Goal: Transaction & Acquisition: Purchase product/service

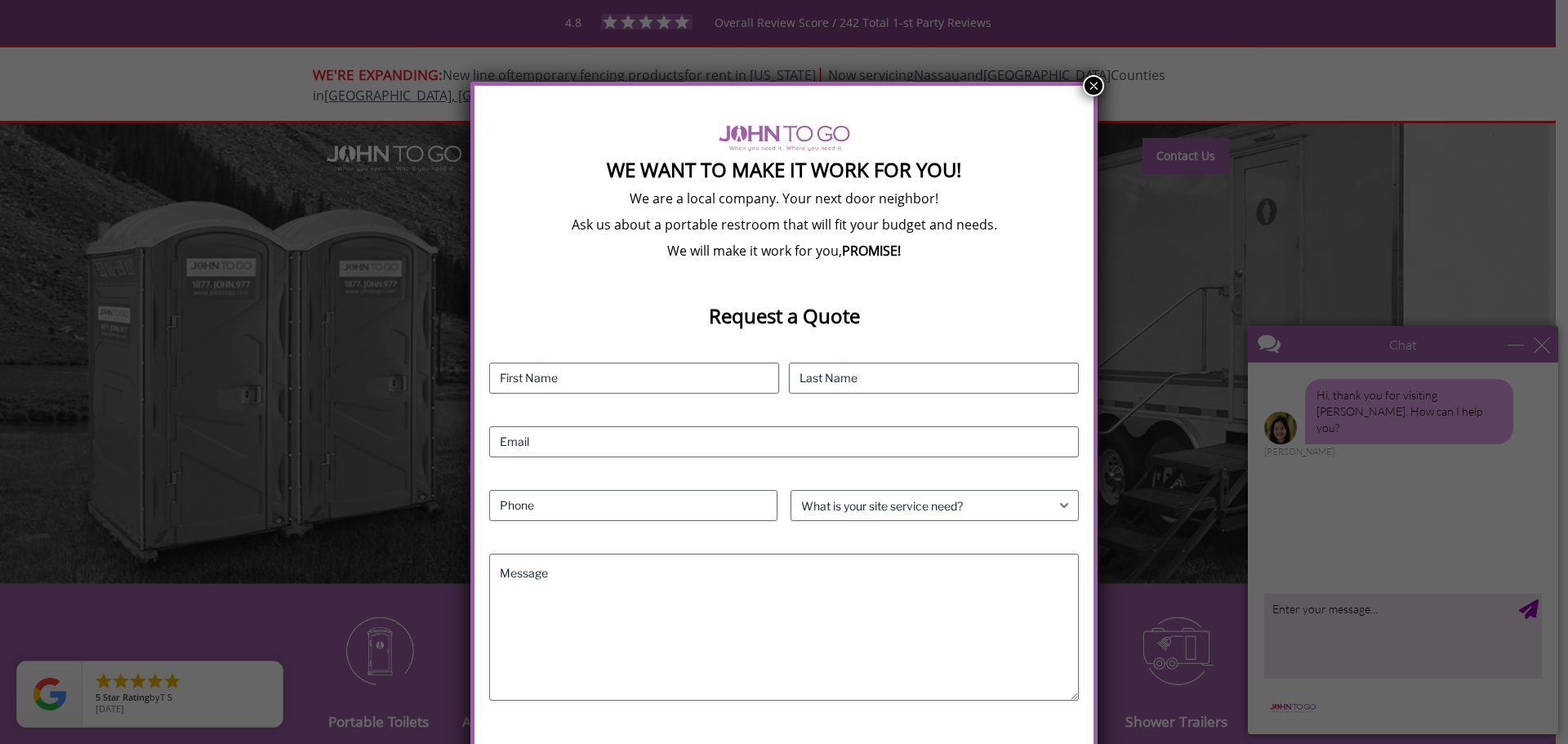
click at [1086, 82] on button "×" at bounding box center [1094, 85] width 21 height 21
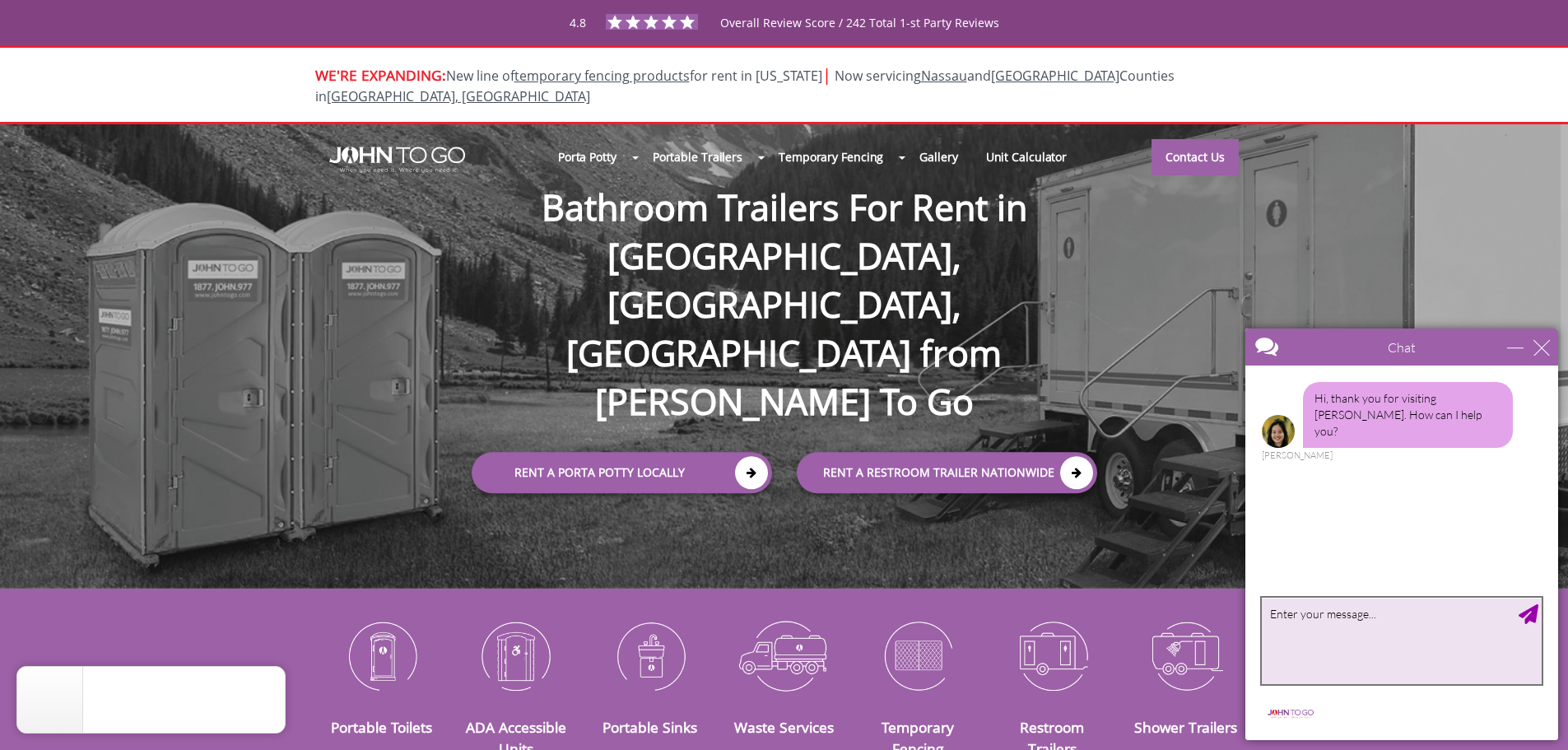
click at [1394, 622] on textarea "type your message" at bounding box center [1402, 640] width 280 height 87
type textarea "I would llike to rent a porta potty for my property"
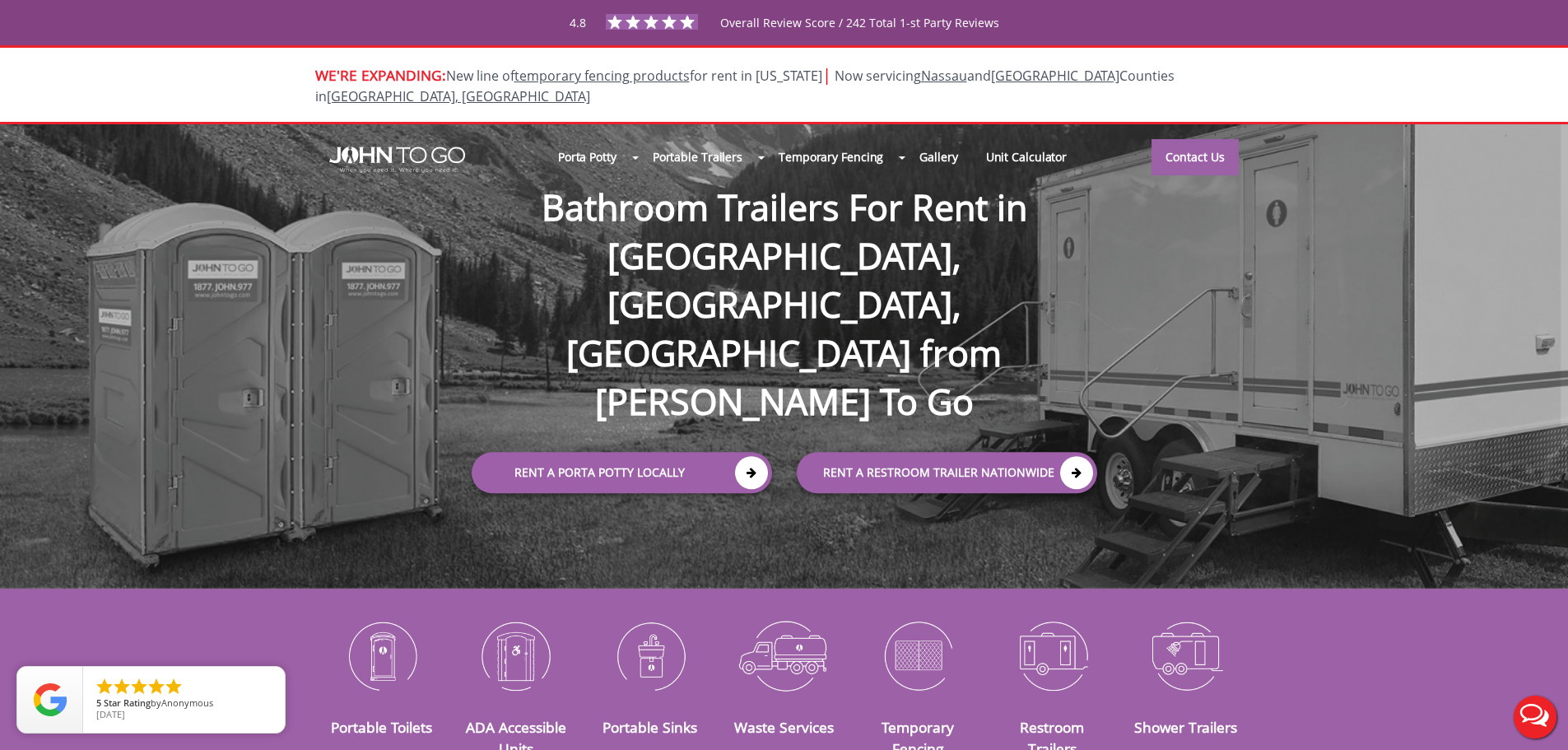
click at [1536, 702] on button "Live Chat" at bounding box center [1535, 717] width 66 height 66
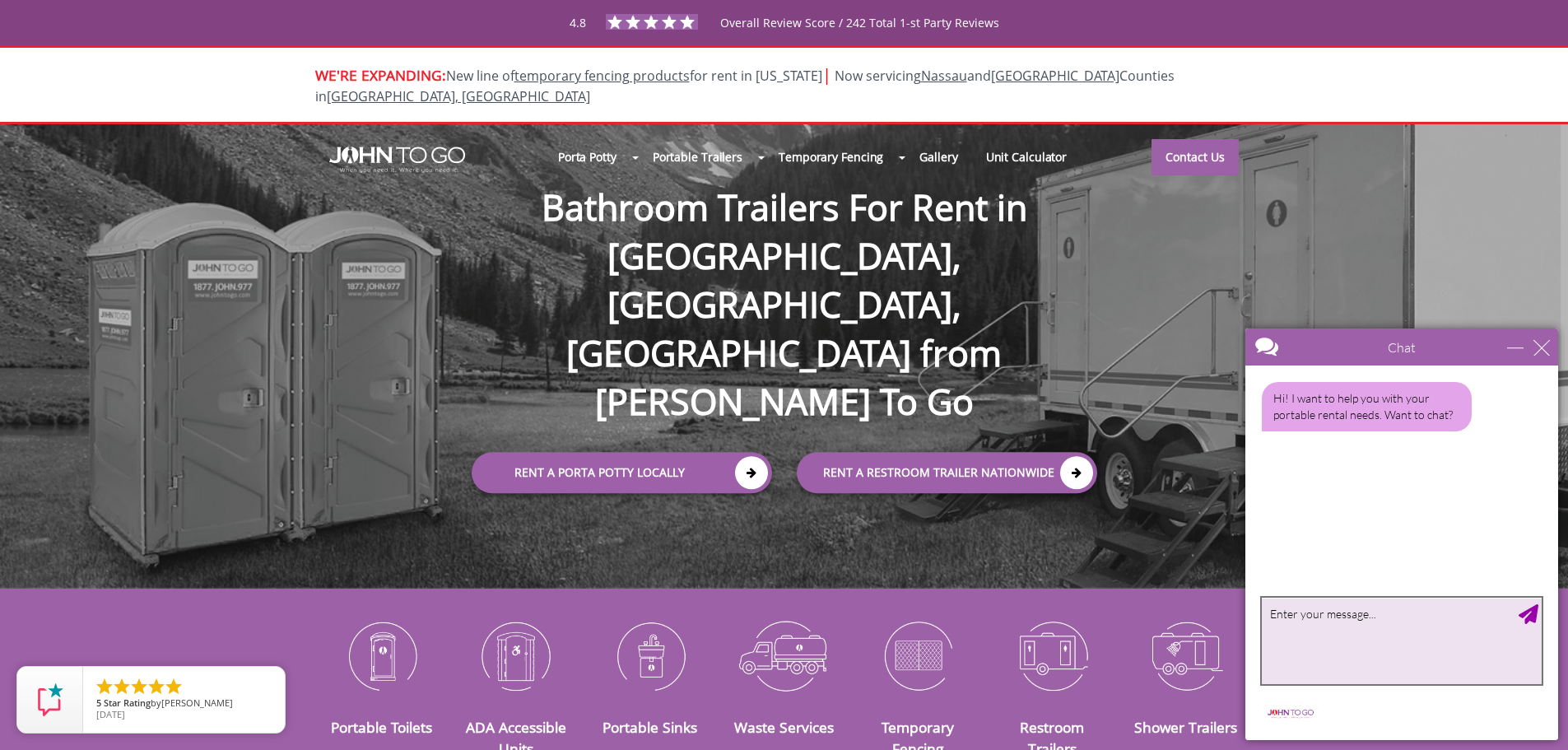
click at [1395, 632] on textarea "type your message" at bounding box center [1402, 640] width 280 height 87
click at [1543, 347] on div "close" at bounding box center [1541, 347] width 16 height 16
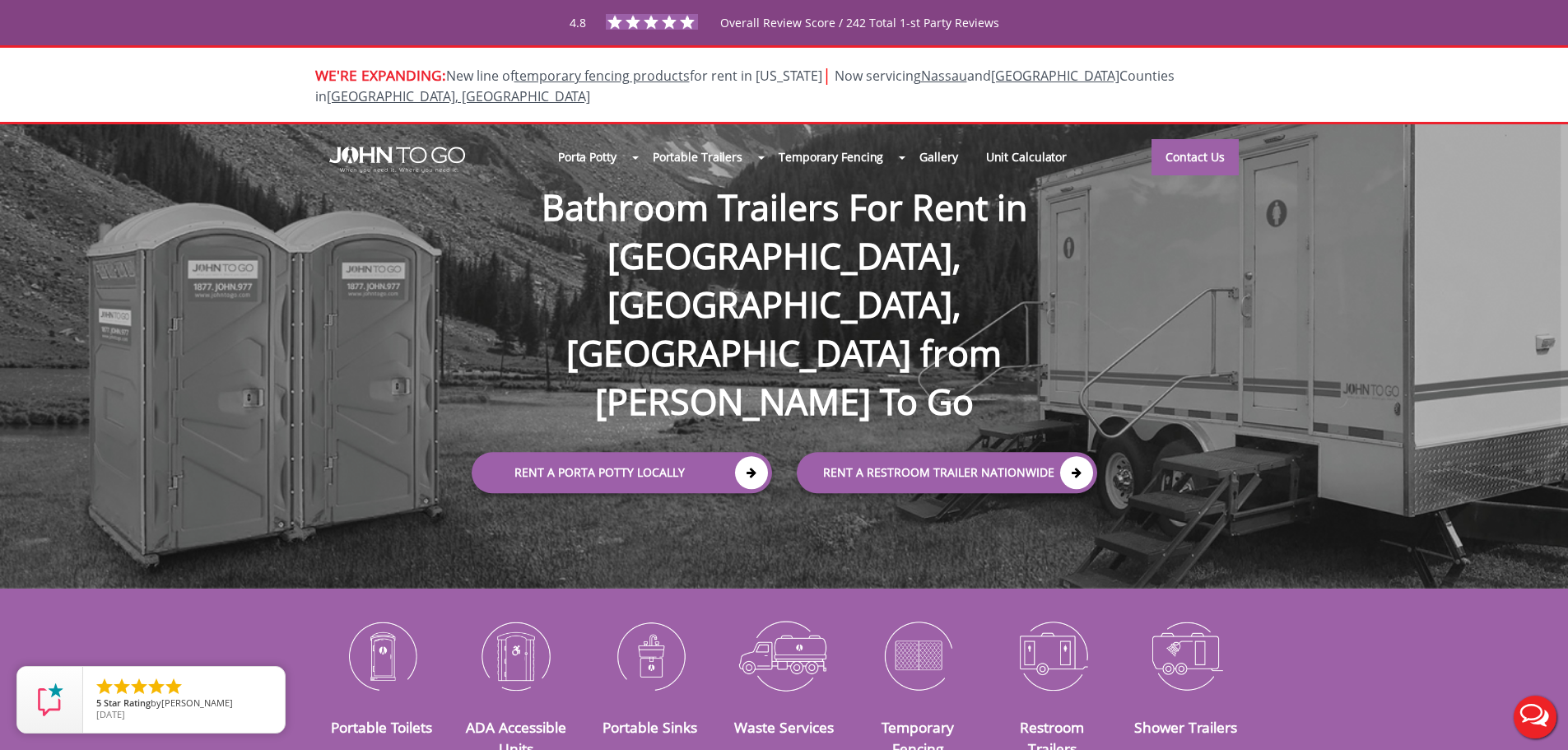
click at [622, 389] on div at bounding box center [784, 375] width 1568 height 750
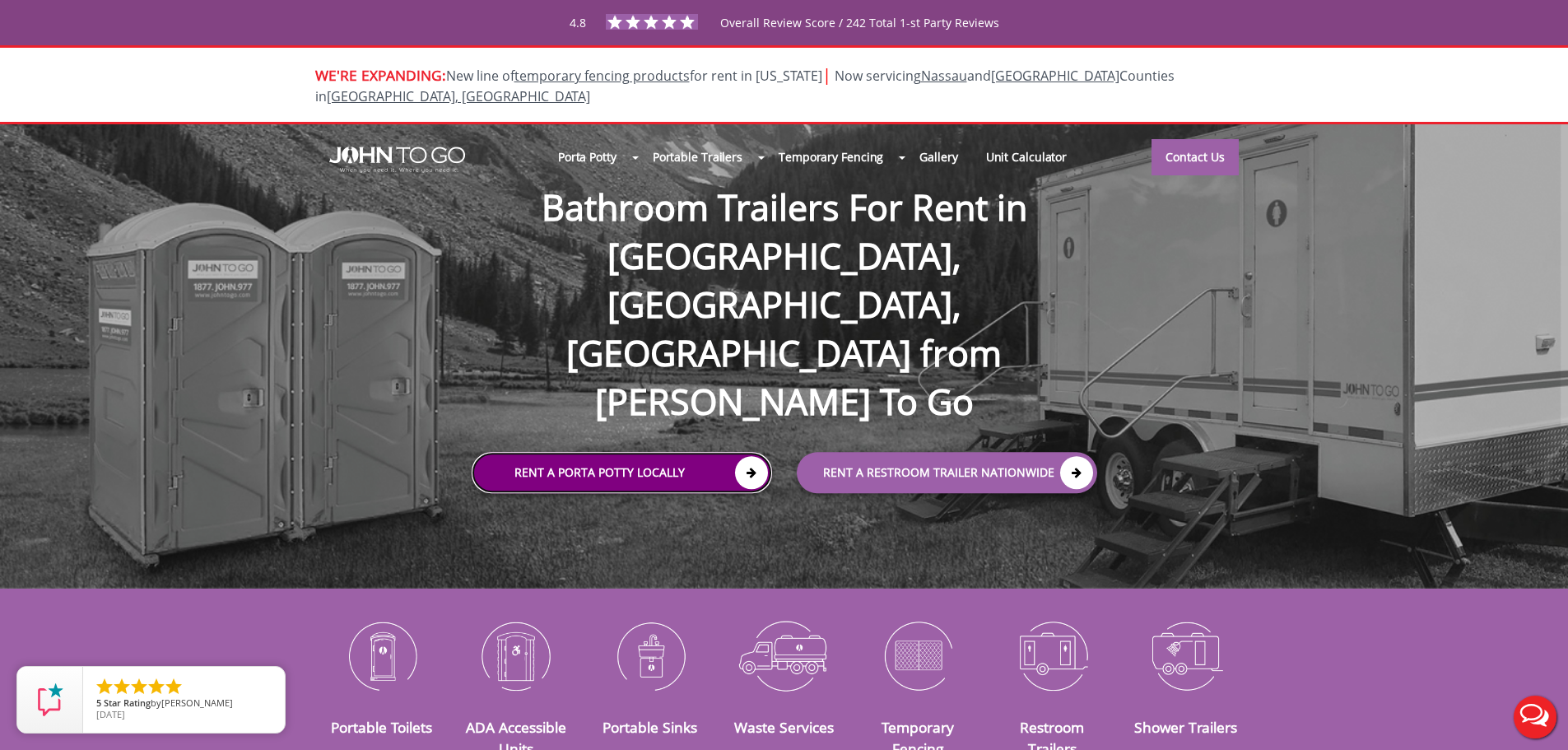
click at [755, 456] on icon at bounding box center [751, 472] width 33 height 33
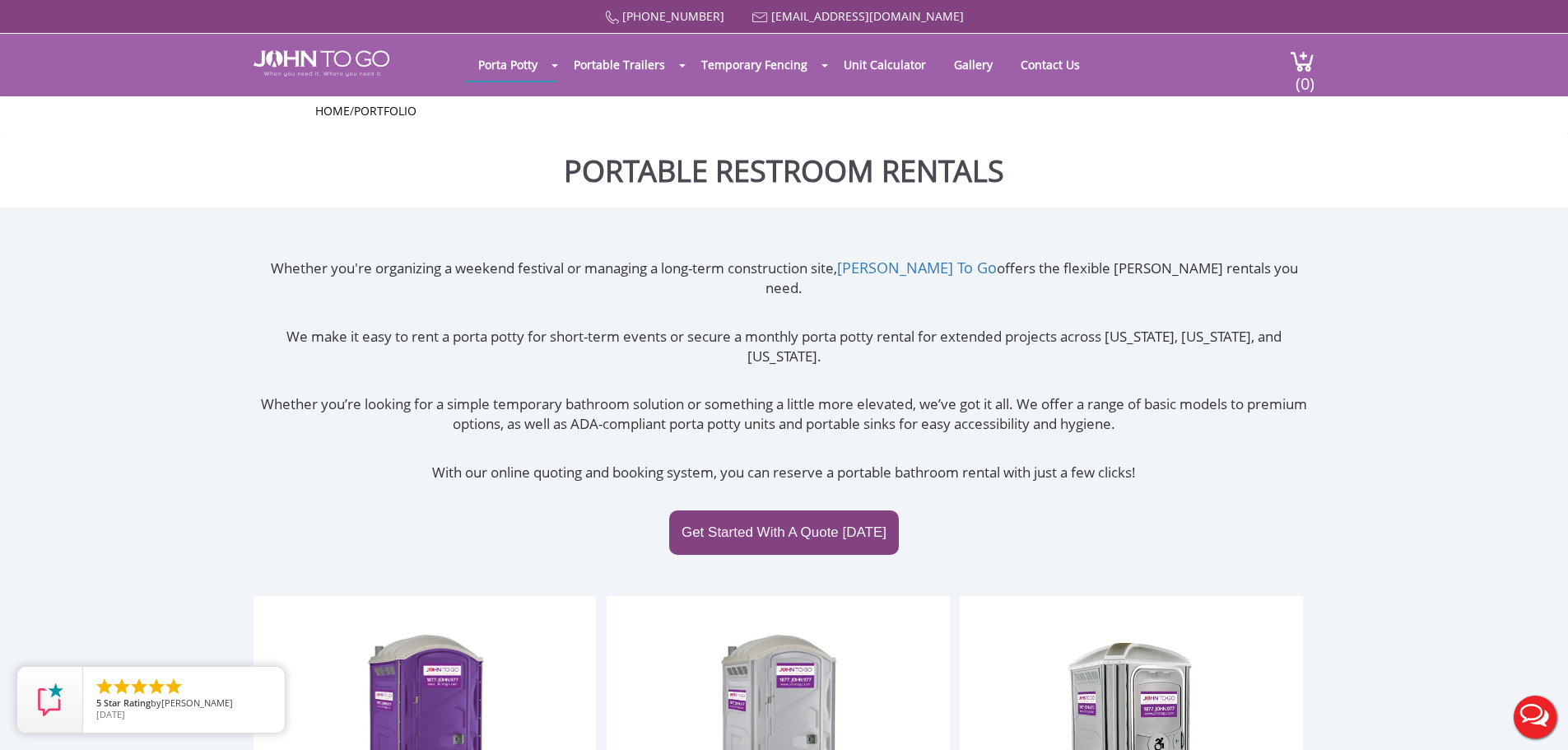
click at [1533, 703] on button "Live Chat" at bounding box center [1535, 717] width 66 height 66
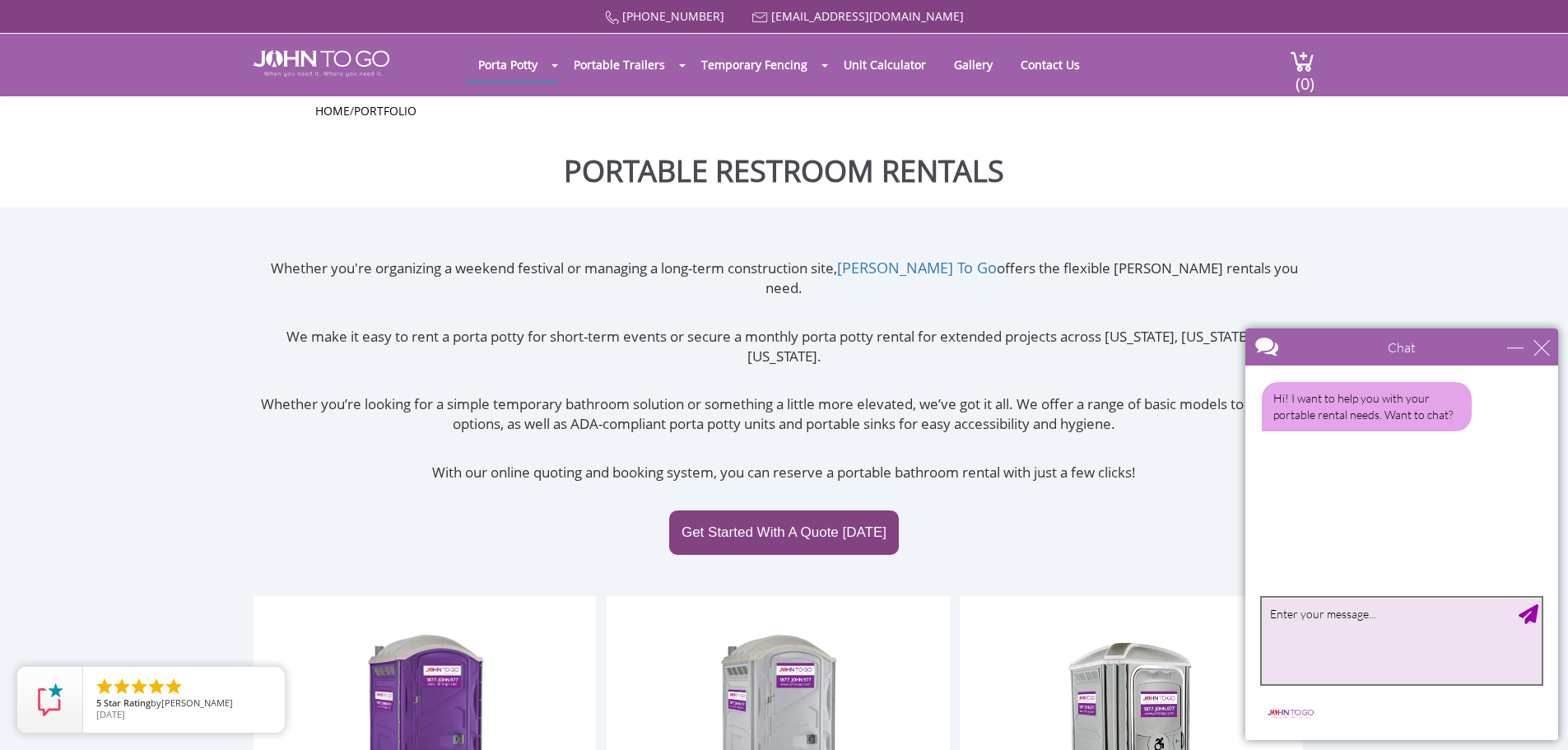
click at [1359, 642] on textarea "type your message" at bounding box center [1402, 640] width 280 height 87
type textarea "I would like to rent a porta potty for my property"
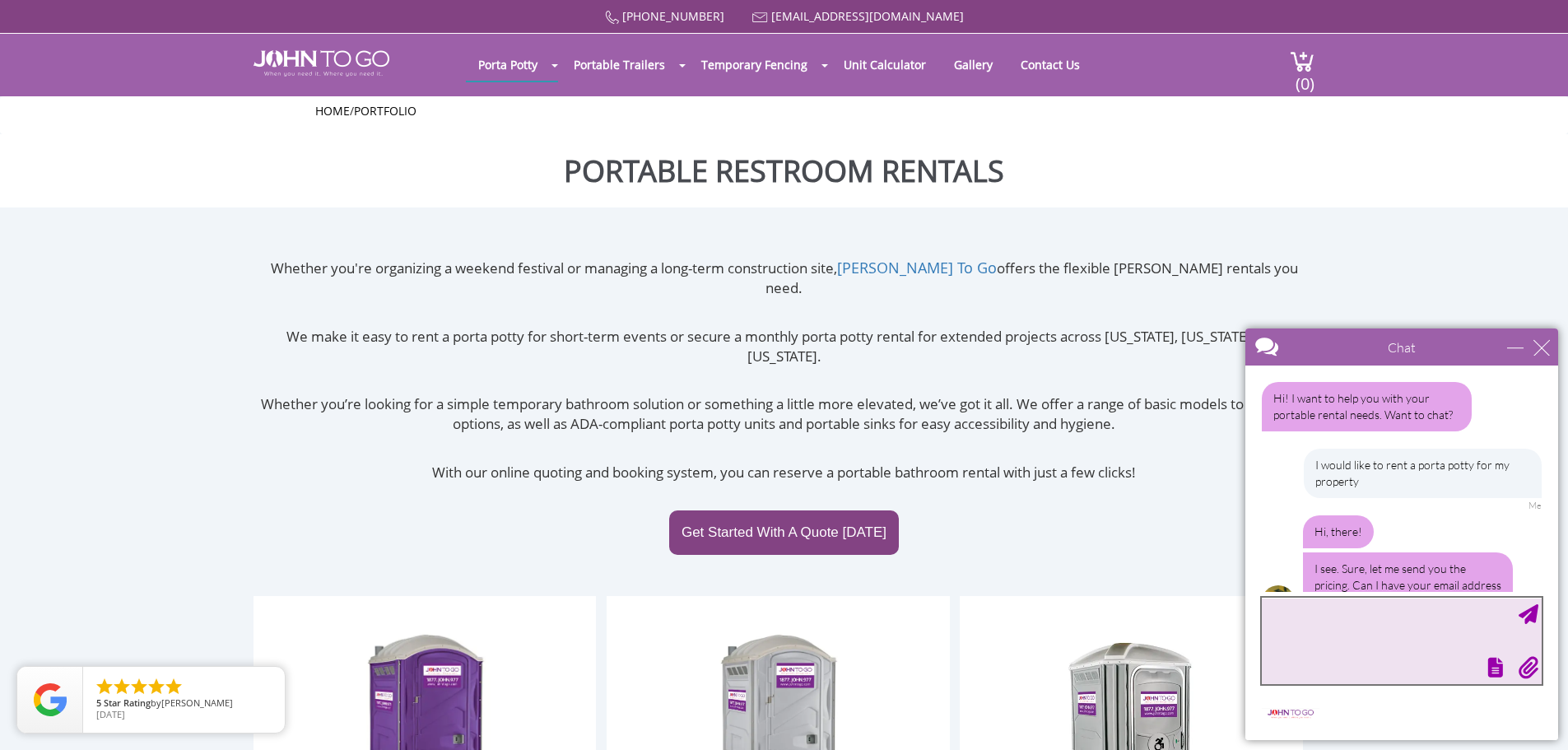
scroll to position [43, 0]
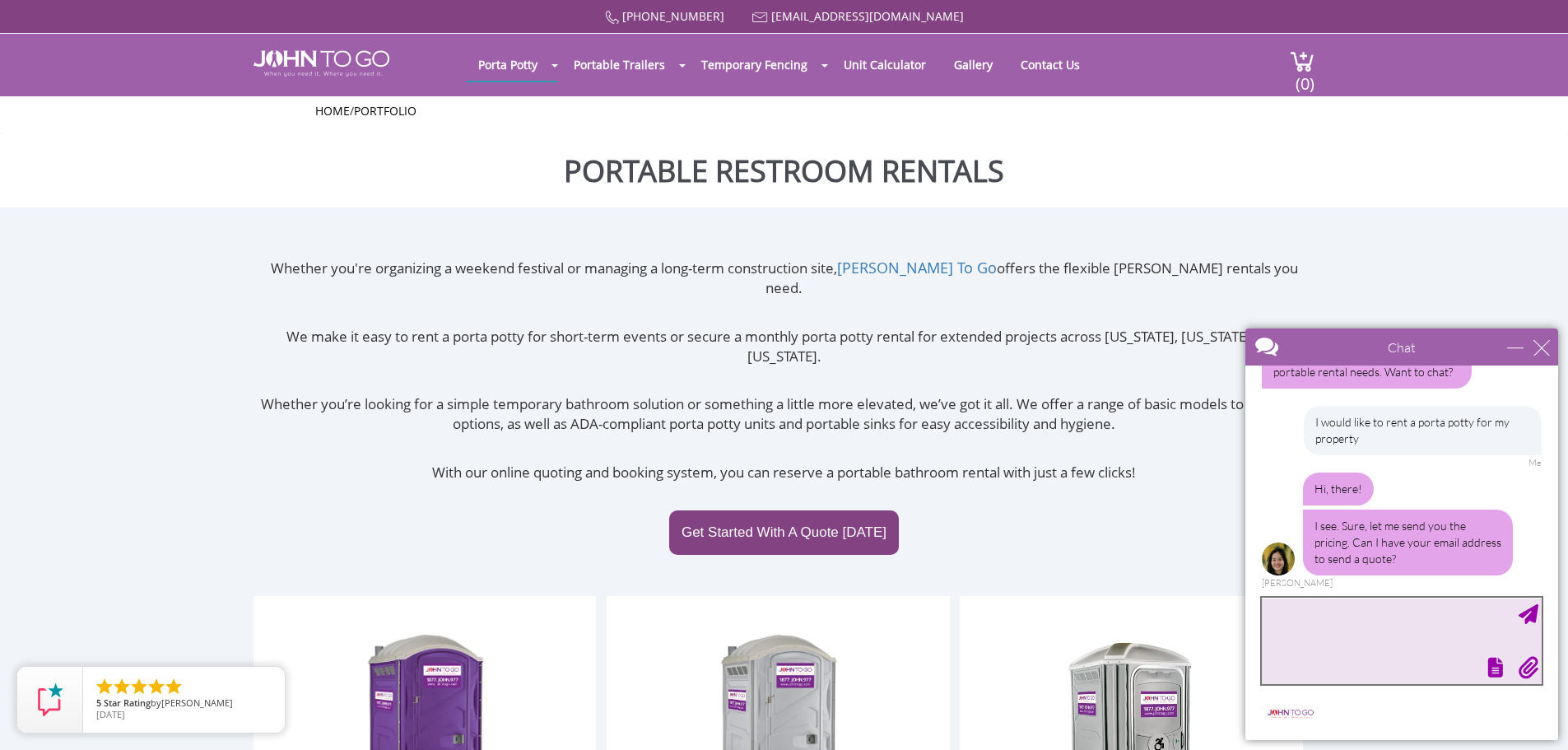
click at [1375, 651] on textarea "type your message" at bounding box center [1402, 640] width 280 height 87
type textarea "I dont really need a quote since I am a recurring customer who has an idea of p…"
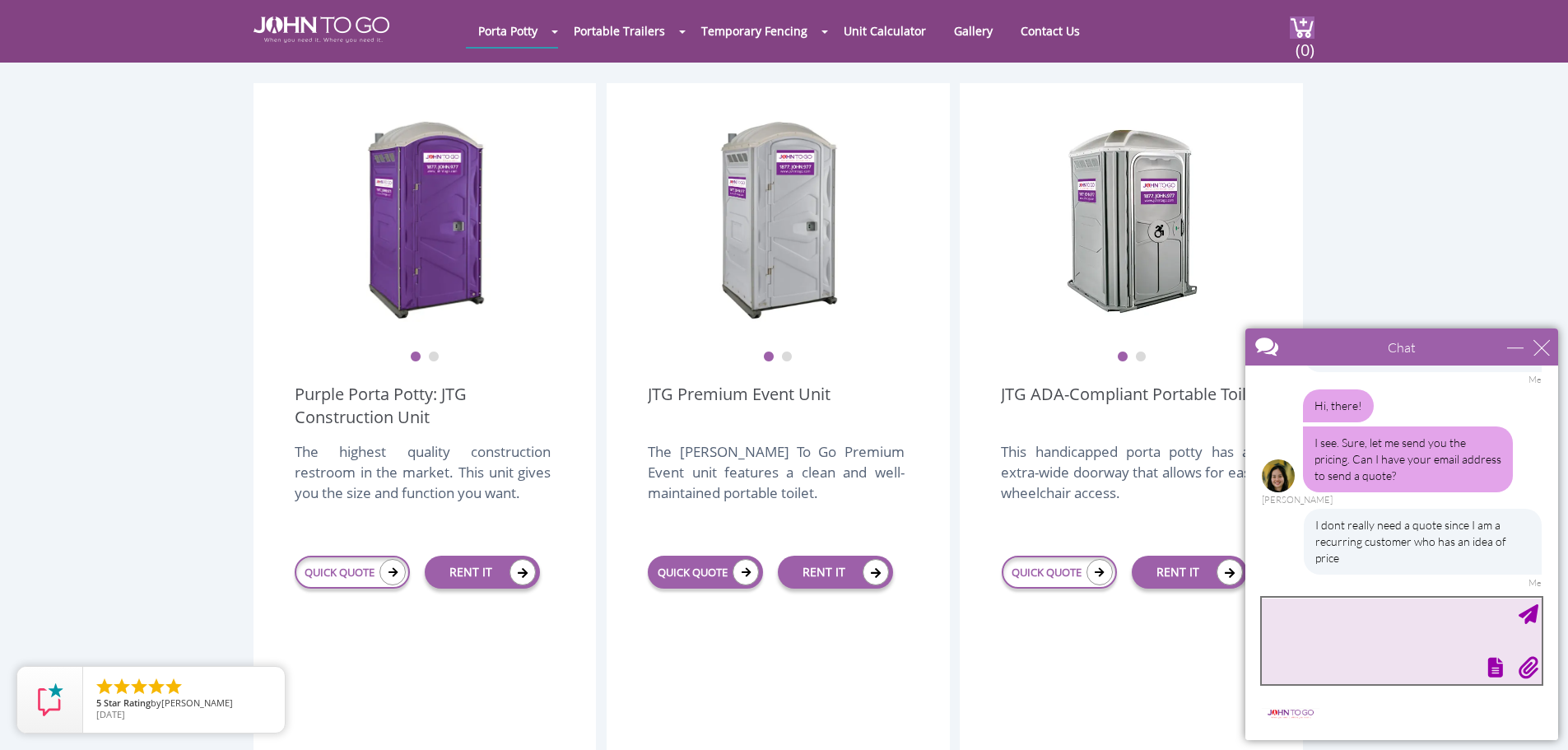
scroll to position [411, 0]
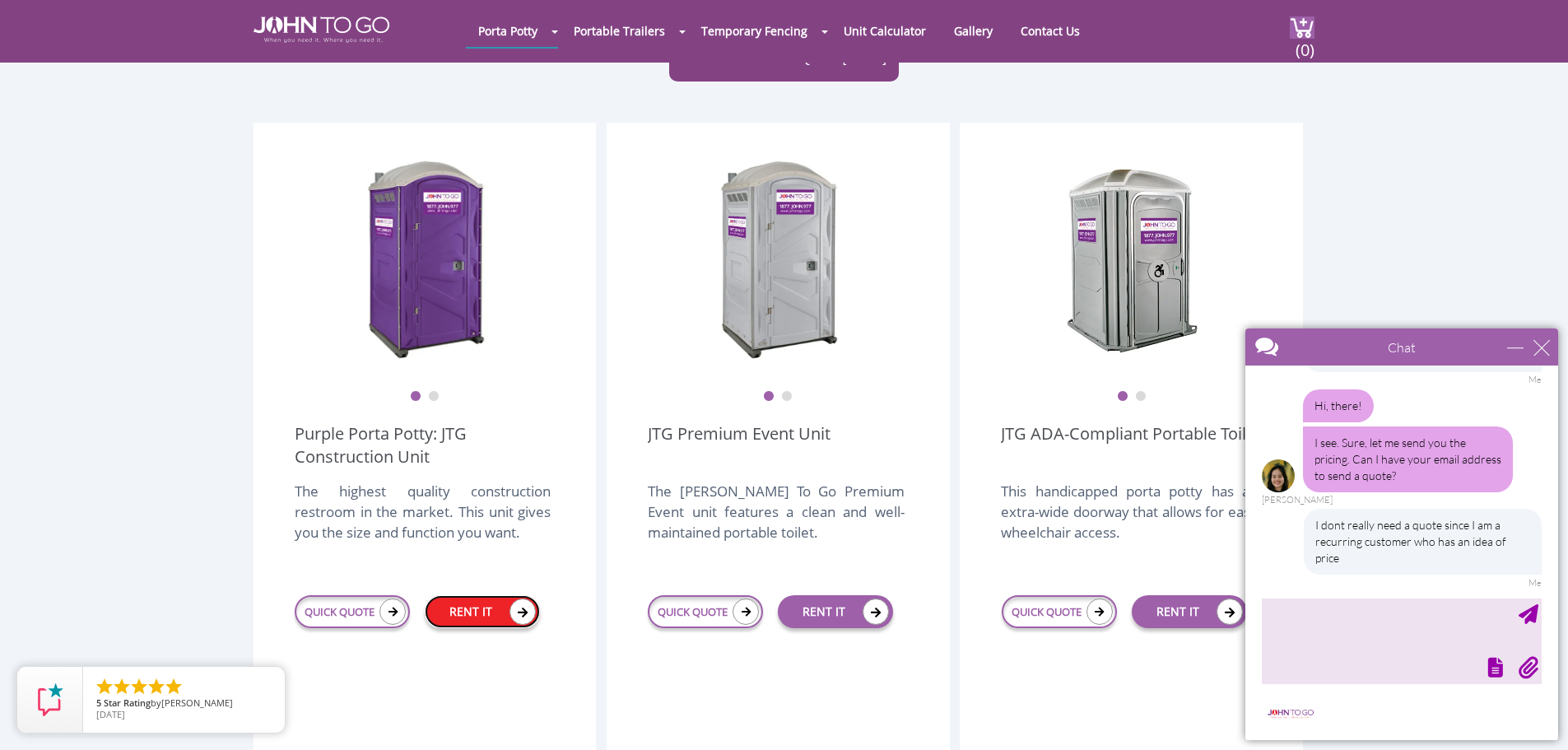
click at [504, 596] on link "RENT IT" at bounding box center [482, 612] width 115 height 33
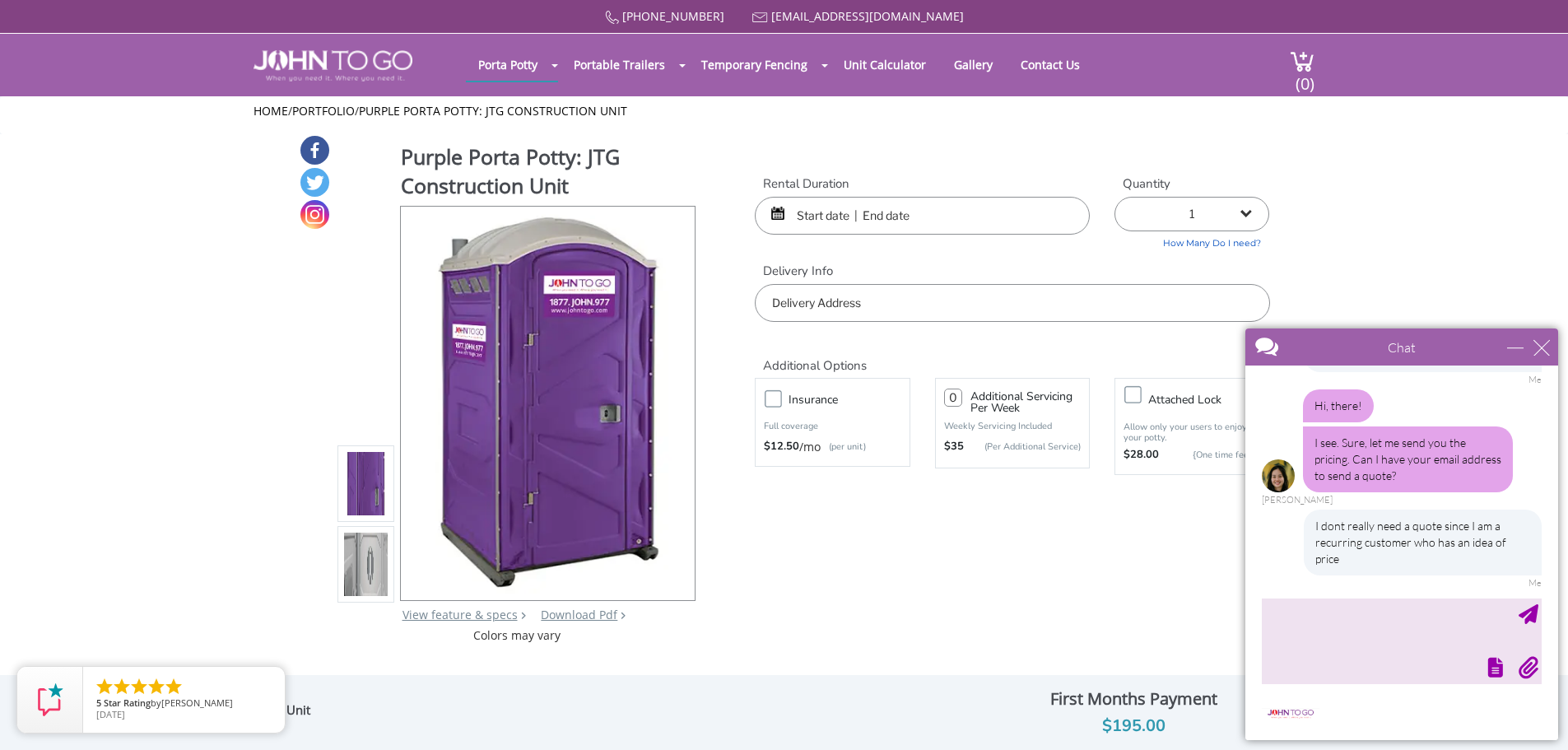
click at [879, 302] on input "text" at bounding box center [1012, 303] width 514 height 38
click at [904, 224] on div "877 564 6977 info@johntogo.com Porta Potty Portable Toilets ADA Accessible Unit…" at bounding box center [784, 386] width 1568 height 771
click at [835, 217] on input "text" at bounding box center [922, 216] width 335 height 38
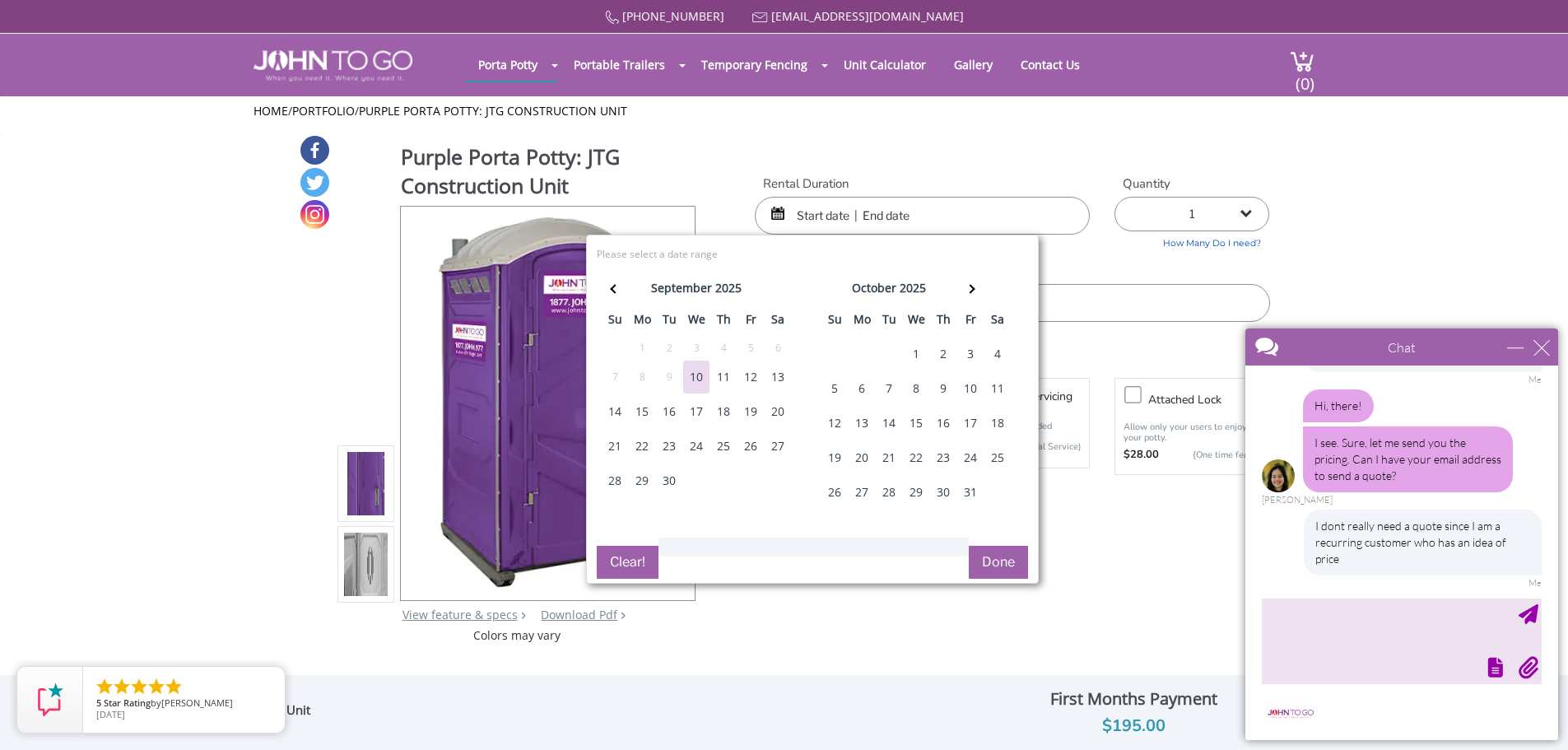
scroll to position [110, 0]
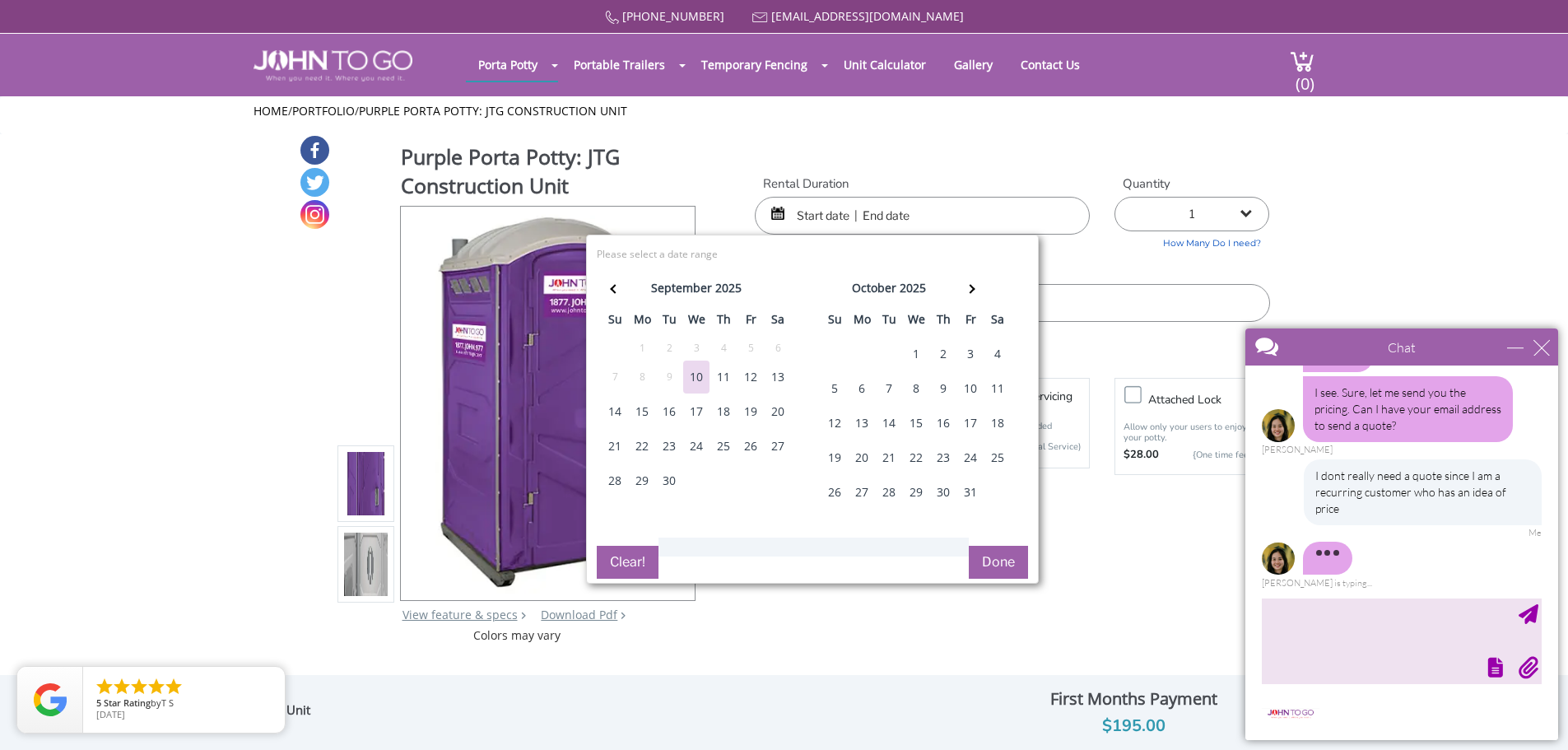
click at [701, 381] on div "10" at bounding box center [696, 377] width 27 height 33
click at [694, 380] on div "10" at bounding box center [696, 377] width 27 height 33
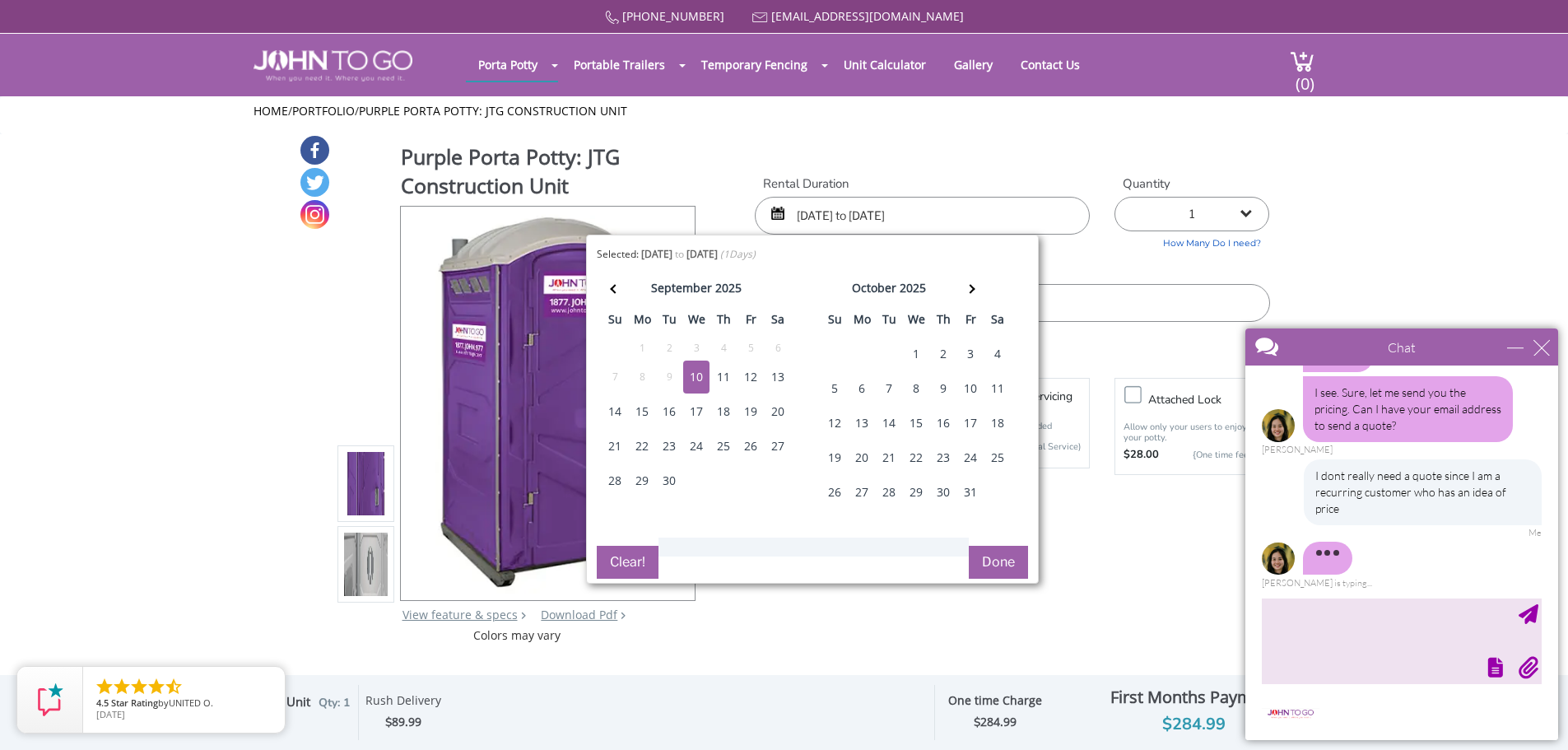
click at [694, 380] on div "10" at bounding box center [696, 377] width 27 height 33
click at [695, 381] on div "10" at bounding box center [696, 377] width 27 height 33
click at [696, 381] on div "10" at bounding box center [696, 377] width 27 height 33
drag, startPoint x: 985, startPoint y: 214, endPoint x: 877, endPoint y: 227, distance: 108.8
click at [877, 227] on input "09/10/2025 to 09/10/2025" at bounding box center [922, 216] width 335 height 38
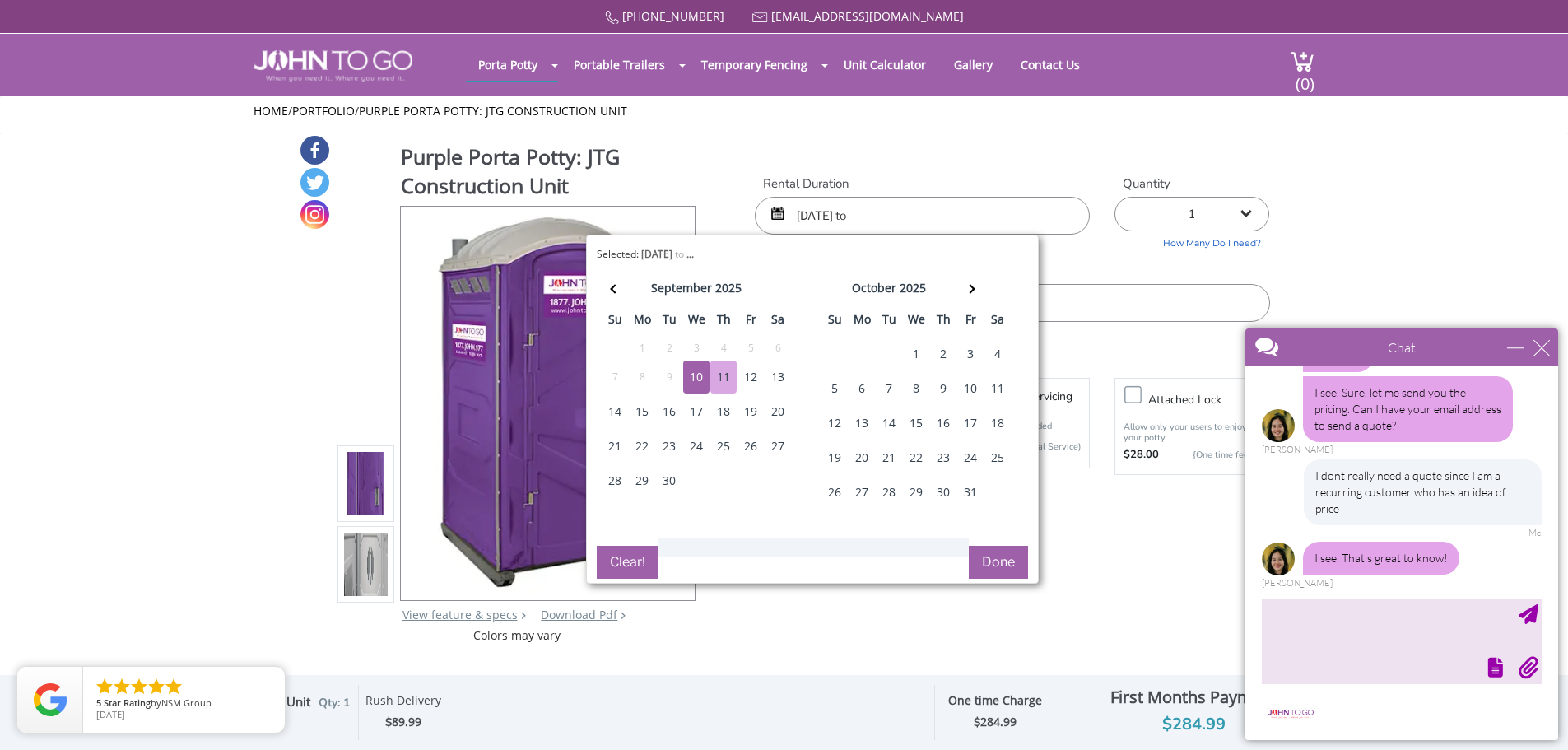
type input "09/10/2025 to"
click at [1014, 565] on button "Done" at bounding box center [998, 562] width 59 height 33
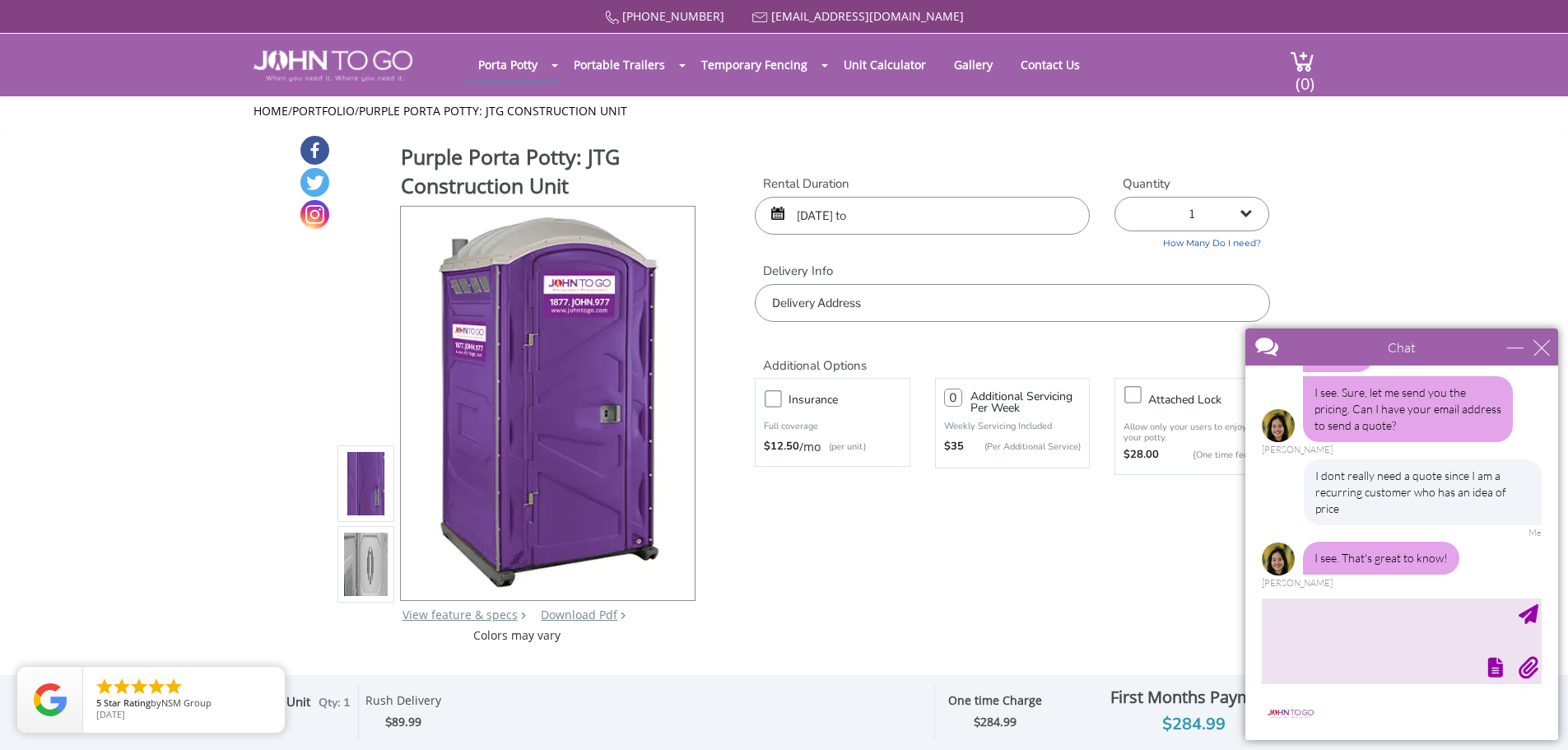
click at [1098, 300] on input "text" at bounding box center [1012, 303] width 514 height 38
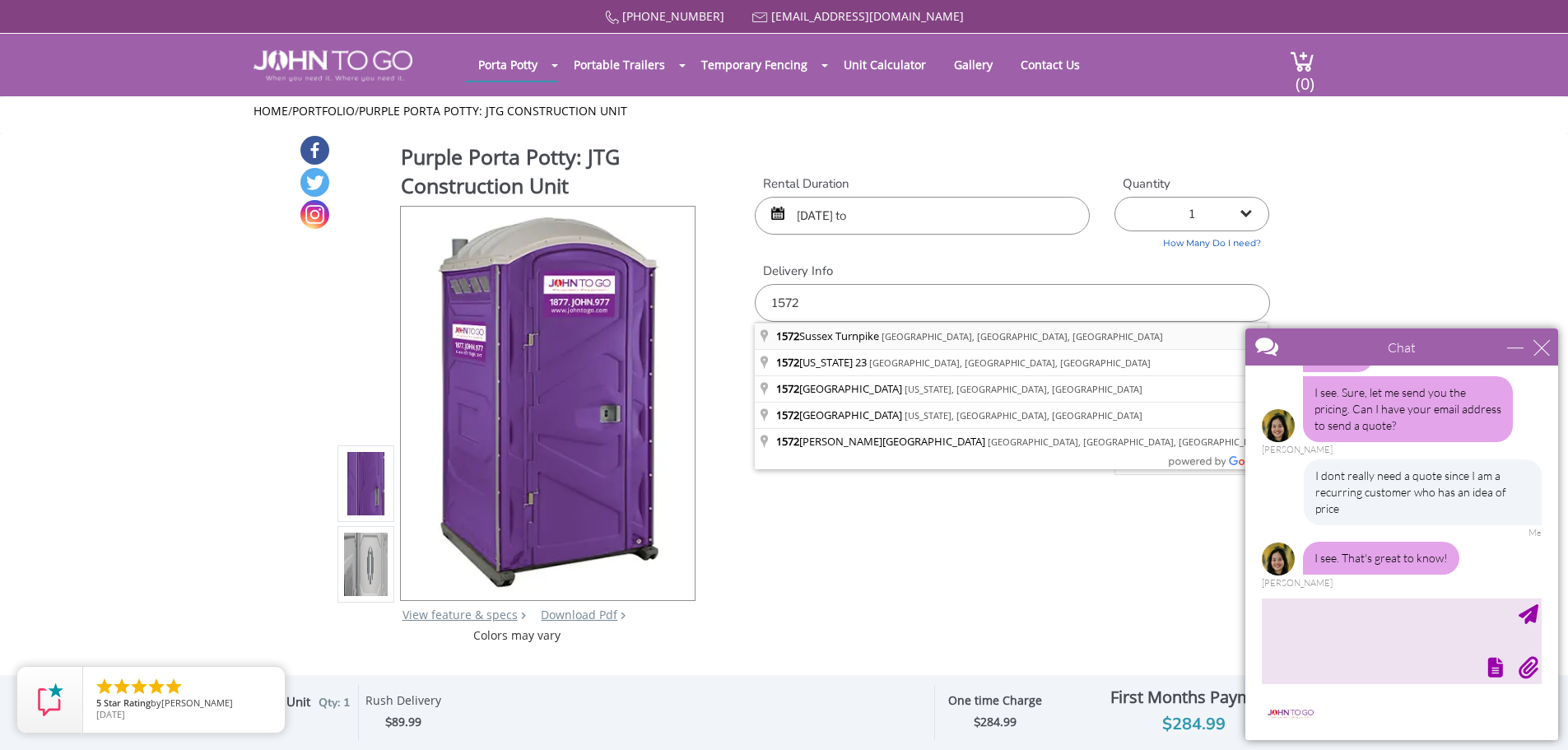
type input "1572 Sussex Turnpike, Randolph, NJ, USA"
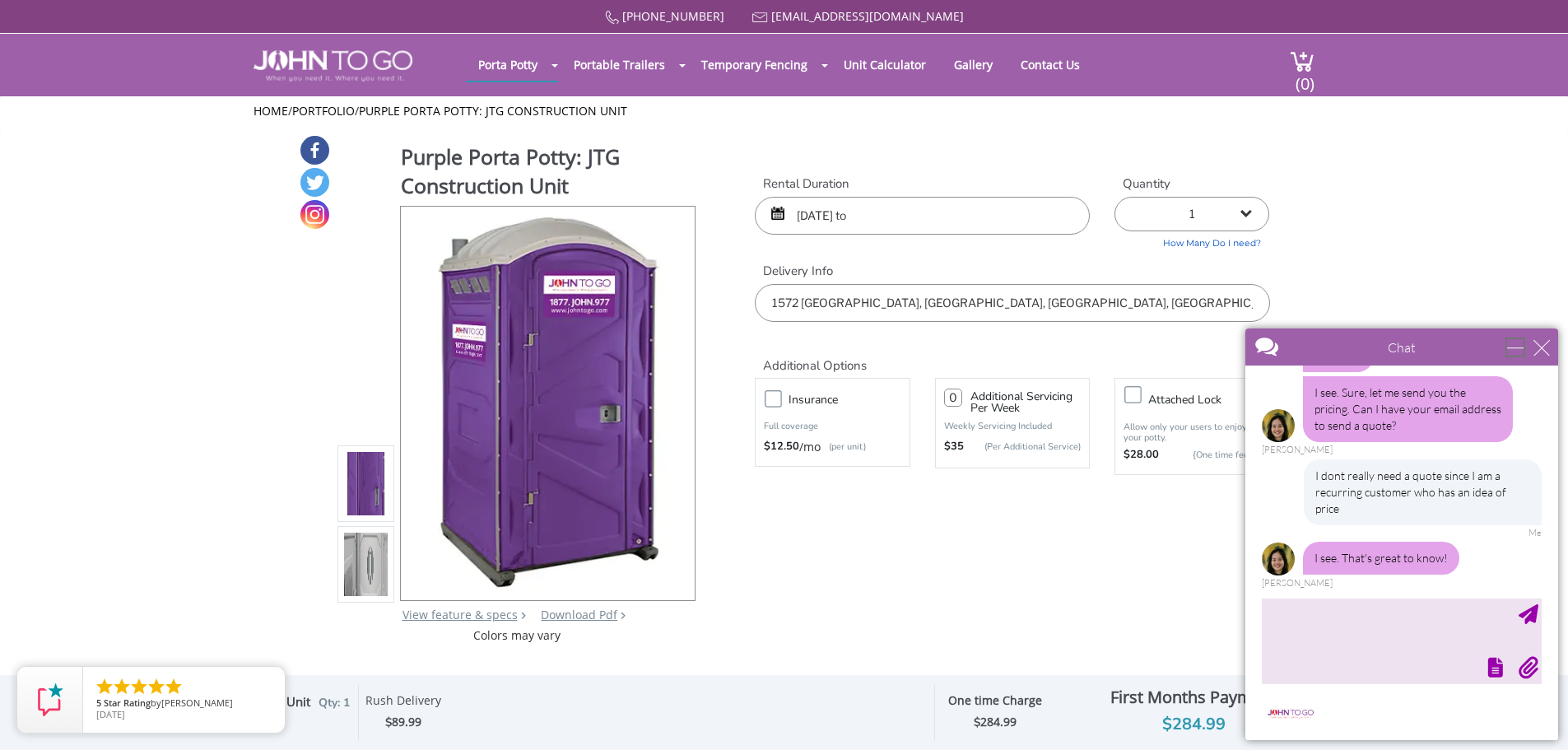
click at [1512, 350] on div "minimize" at bounding box center [1515, 347] width 16 height 16
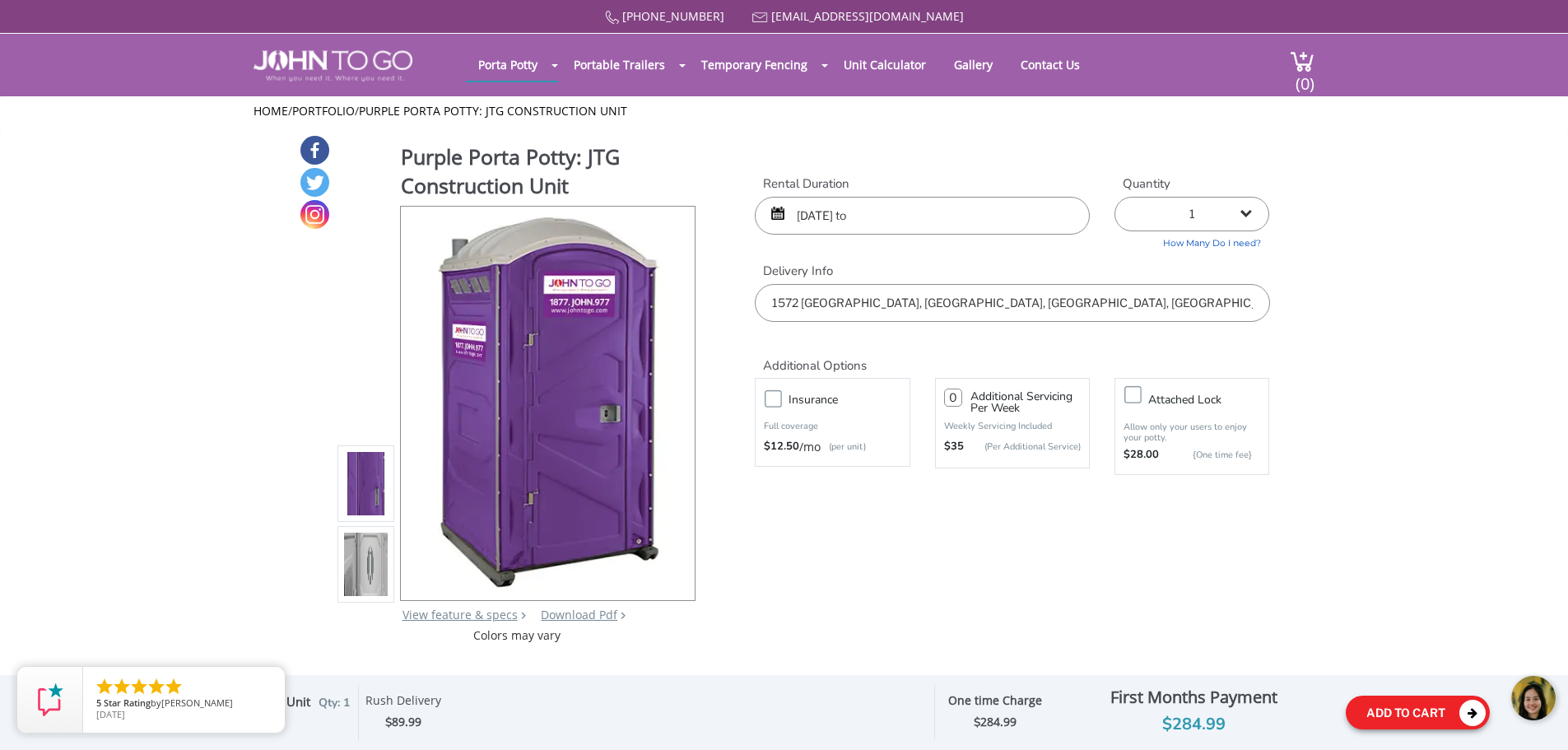
click at [1415, 709] on button "Add To Cart" at bounding box center [1418, 712] width 144 height 33
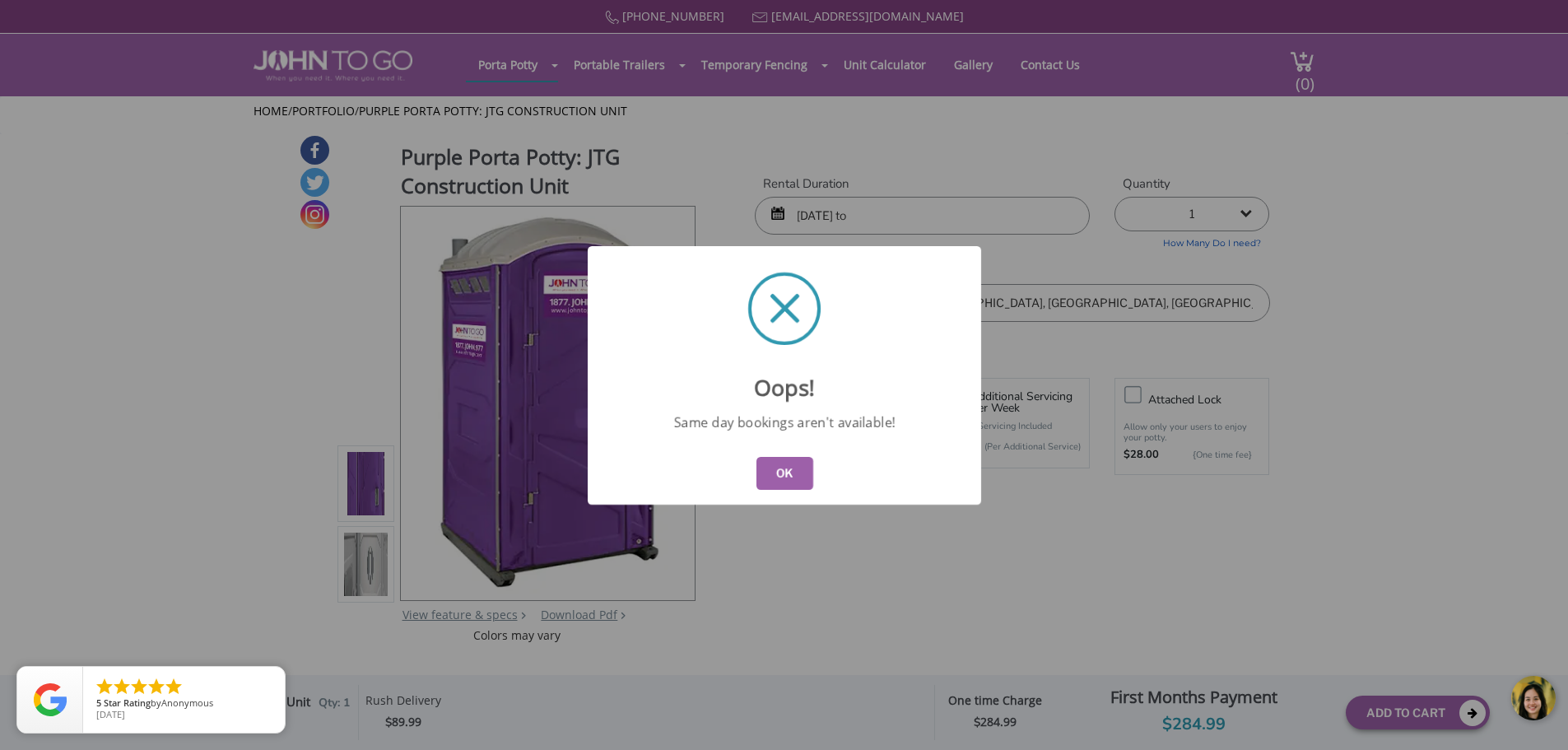
click at [781, 471] on button "OK" at bounding box center [784, 473] width 57 height 33
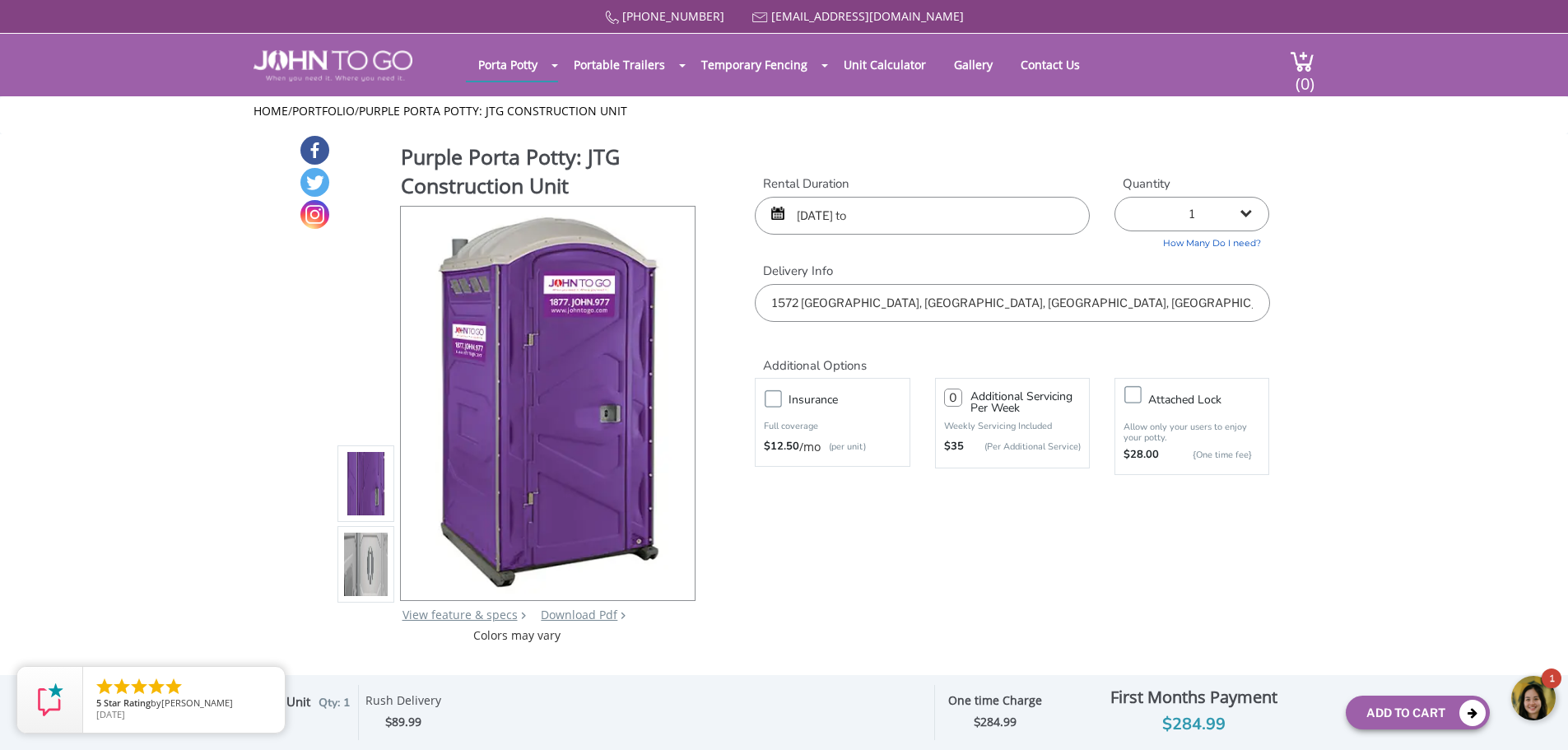
click at [1535, 693] on div at bounding box center [1535, 699] width 50 height 50
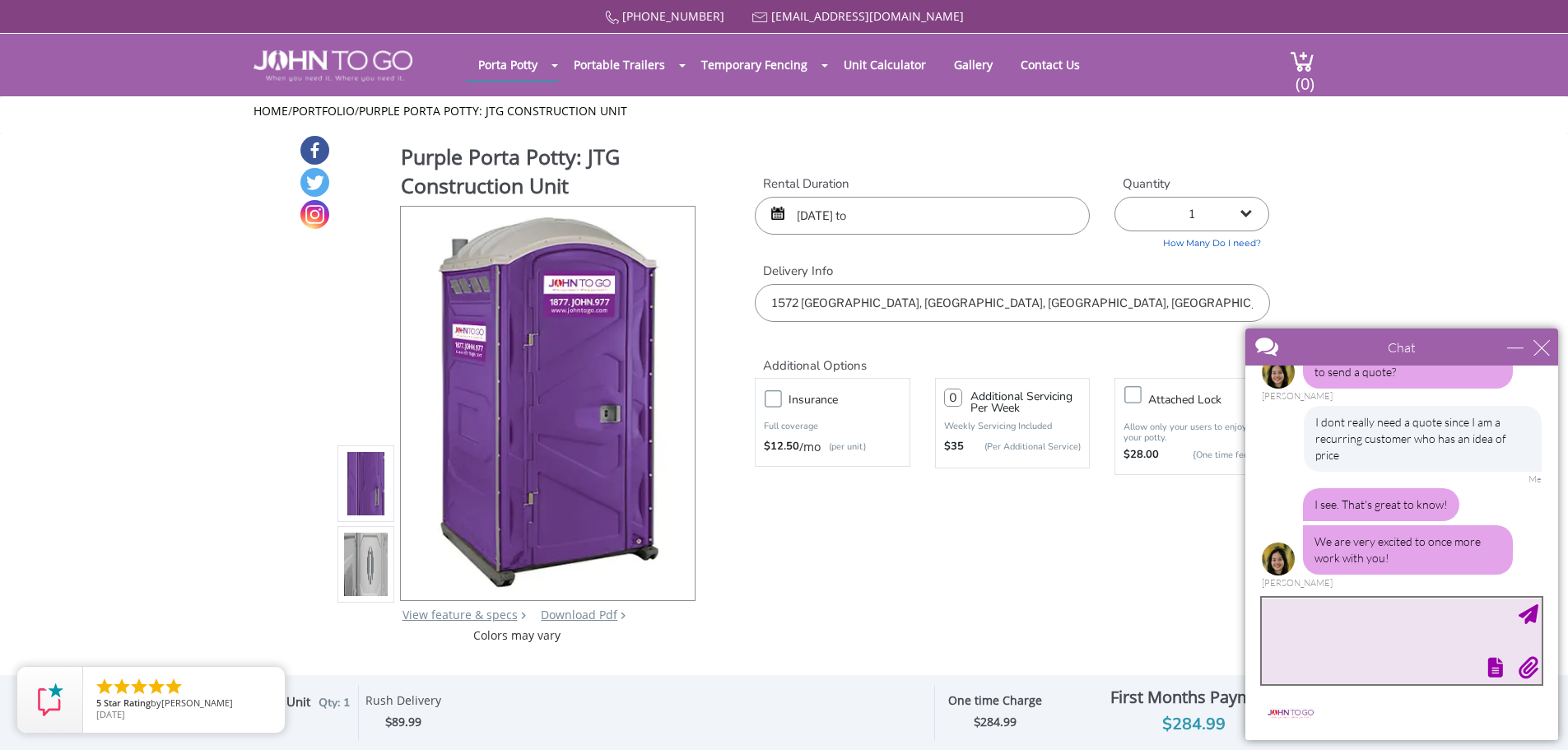
click at [1373, 617] on textarea "type your message" at bounding box center [1402, 640] width 280 height 87
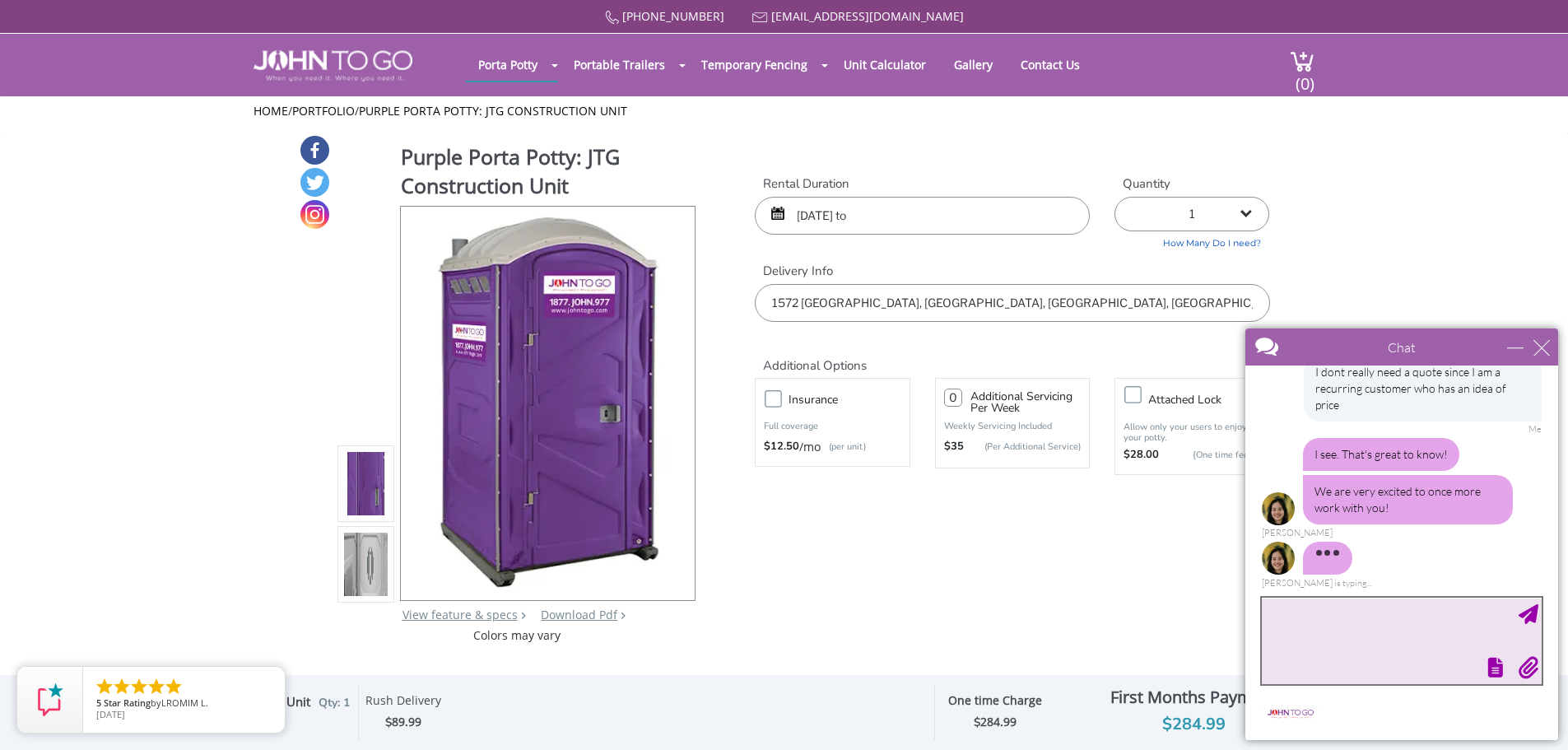
click at [1294, 640] on textarea "type your message" at bounding box center [1402, 640] width 280 height 87
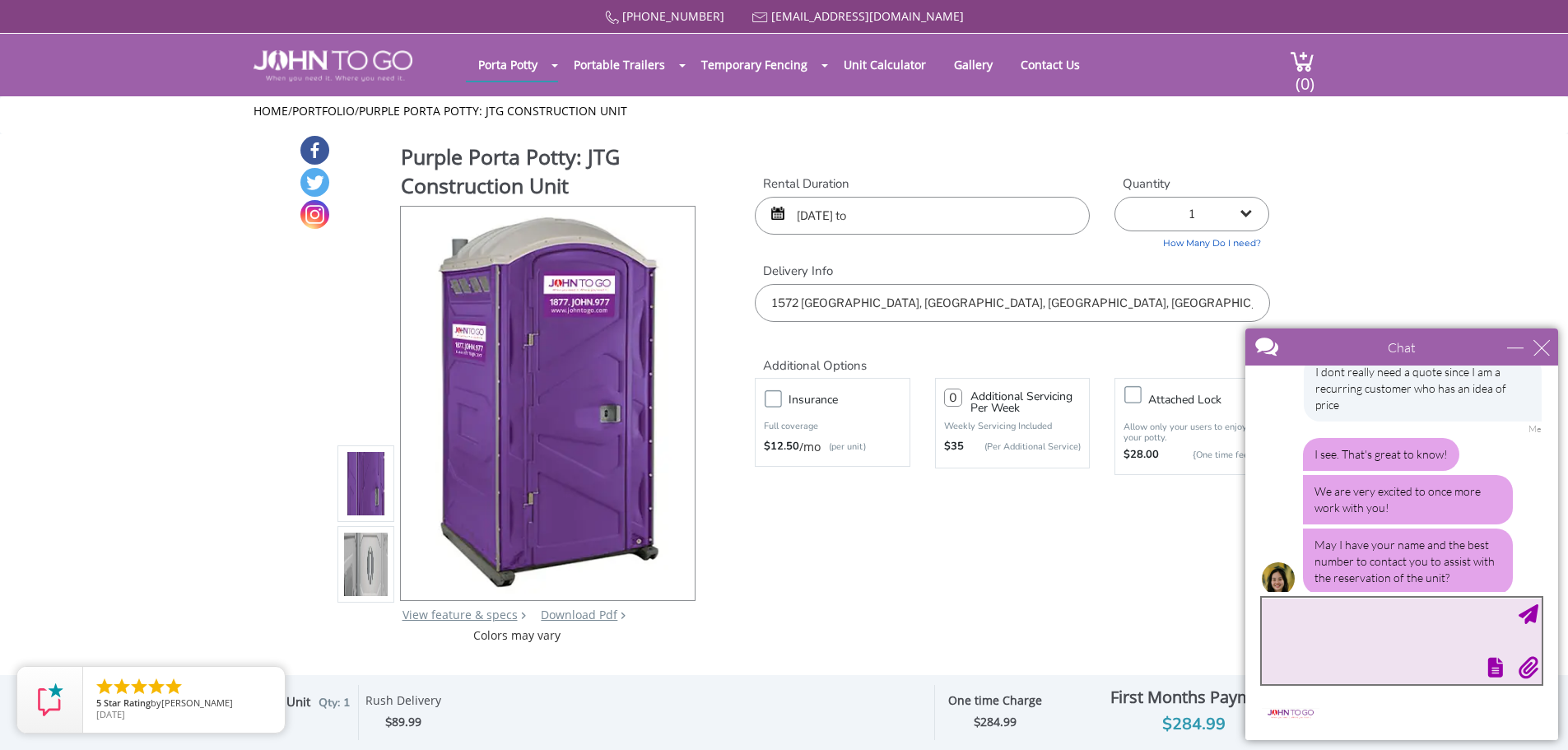
scroll to position [233, 0]
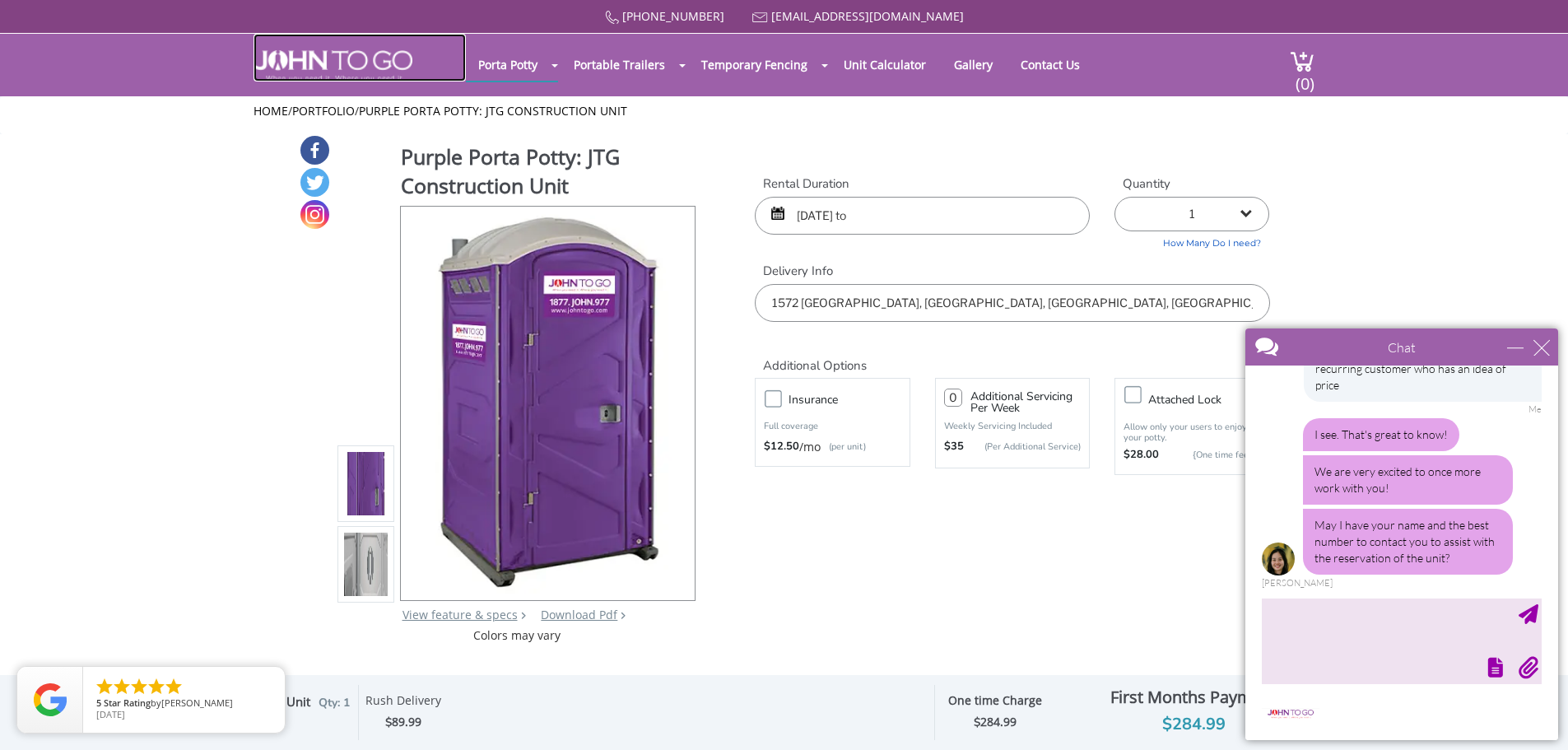
click at [359, 69] on img at bounding box center [332, 66] width 159 height 32
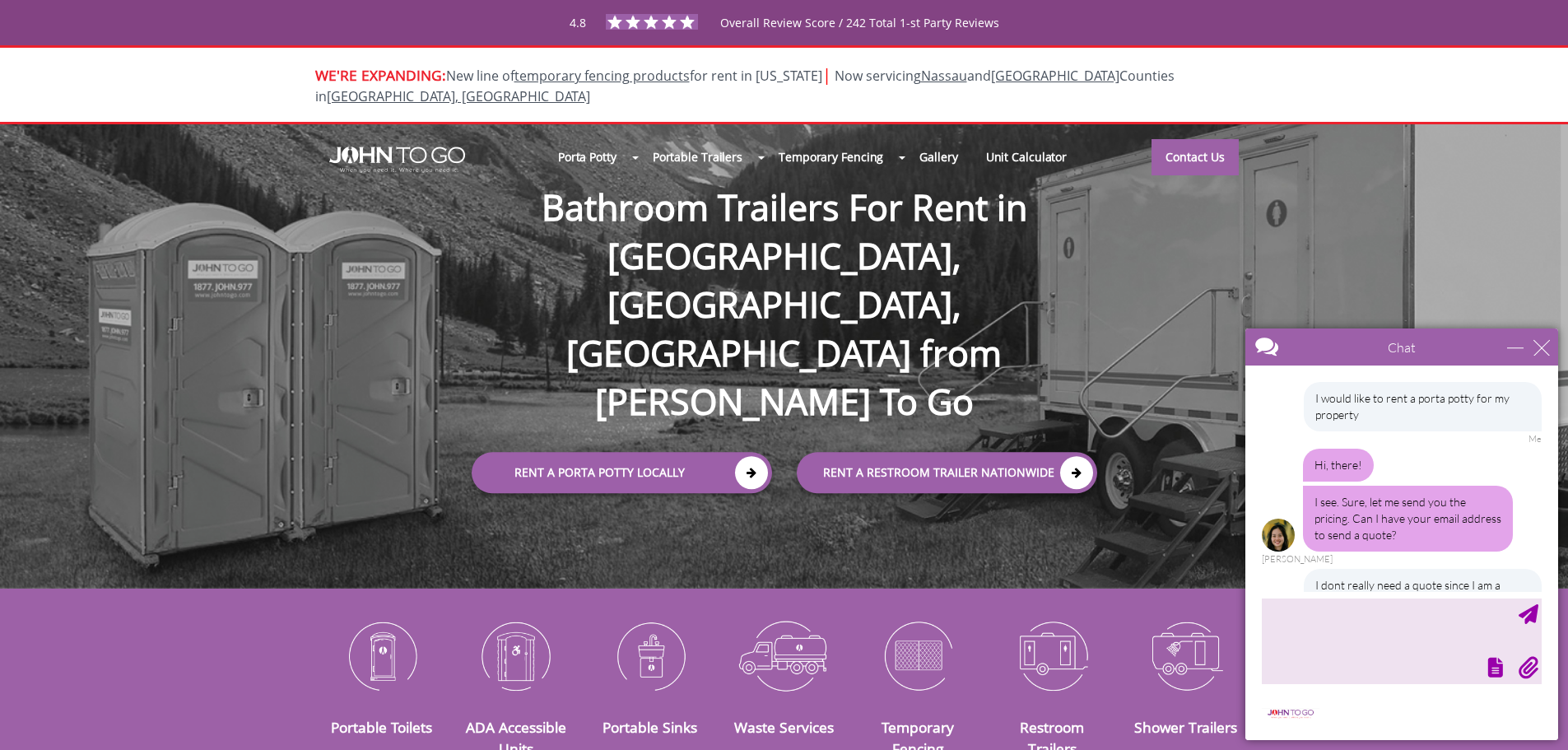
scroll to position [233, 0]
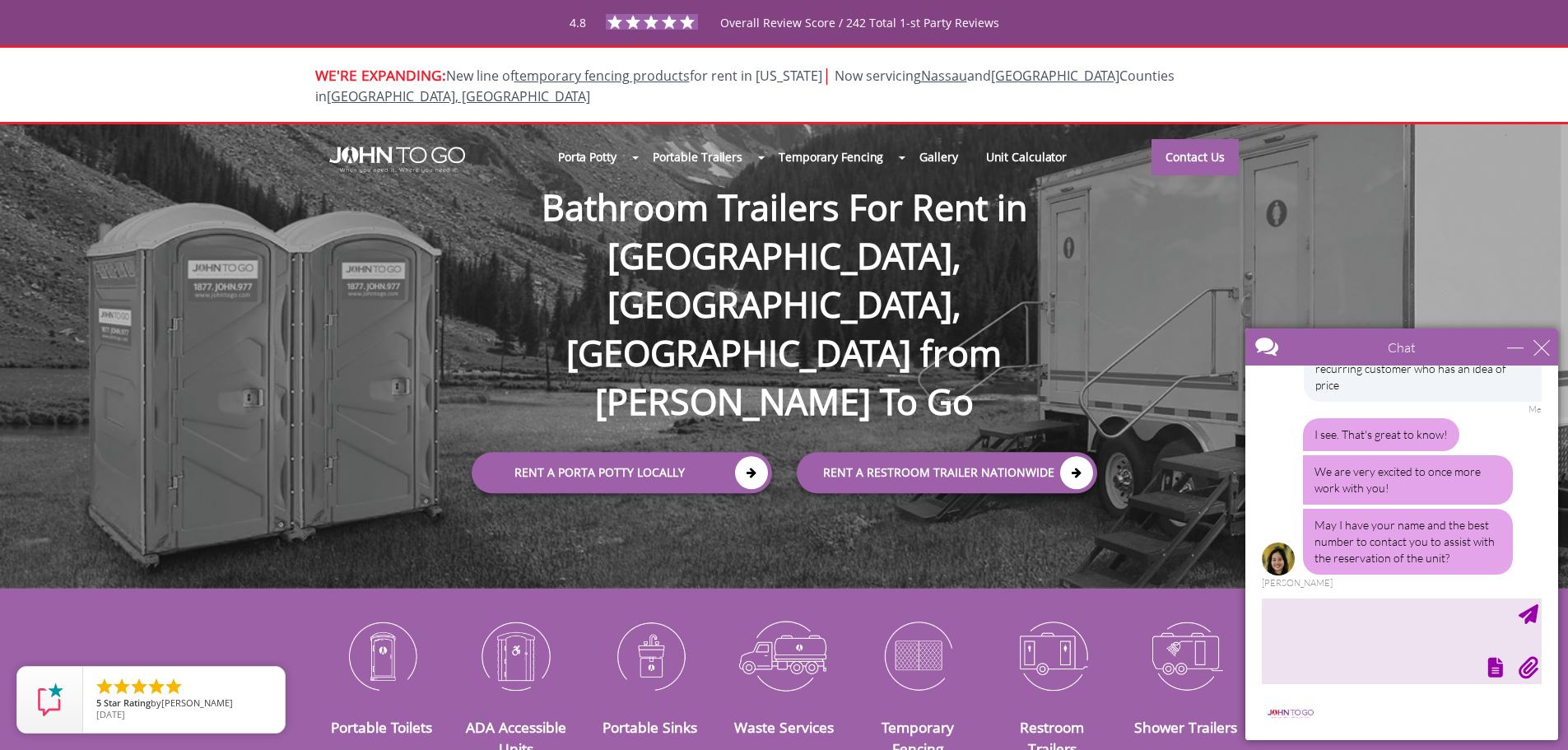
click at [1555, 334] on div "Chat" at bounding box center [1401, 346] width 313 height 37
click at [1547, 336] on div "Chat" at bounding box center [1401, 346] width 313 height 37
click at [1193, 138] on link "Contact Us" at bounding box center [1195, 156] width 87 height 36
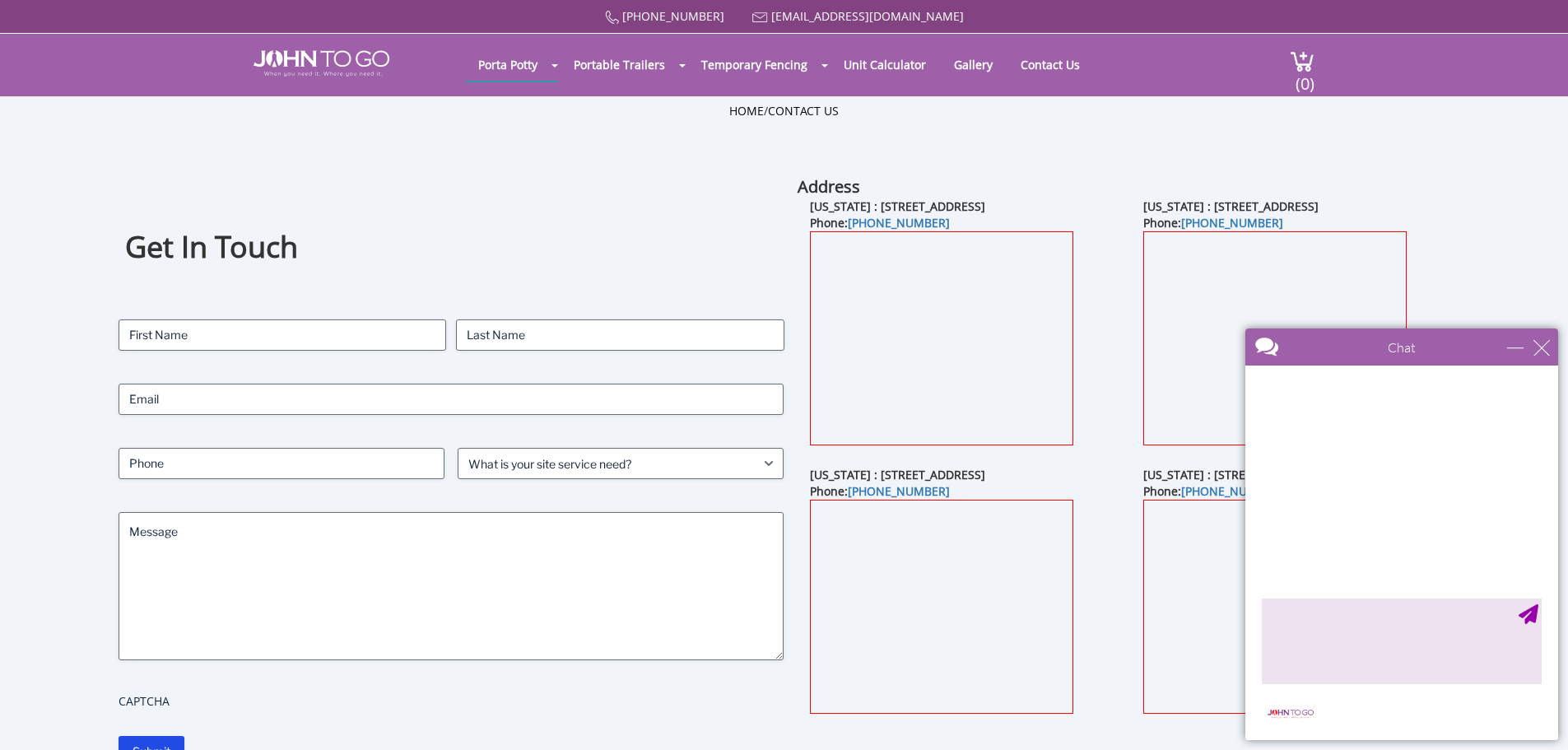
scroll to position [233, 0]
